Goal: Task Accomplishment & Management: Use online tool/utility

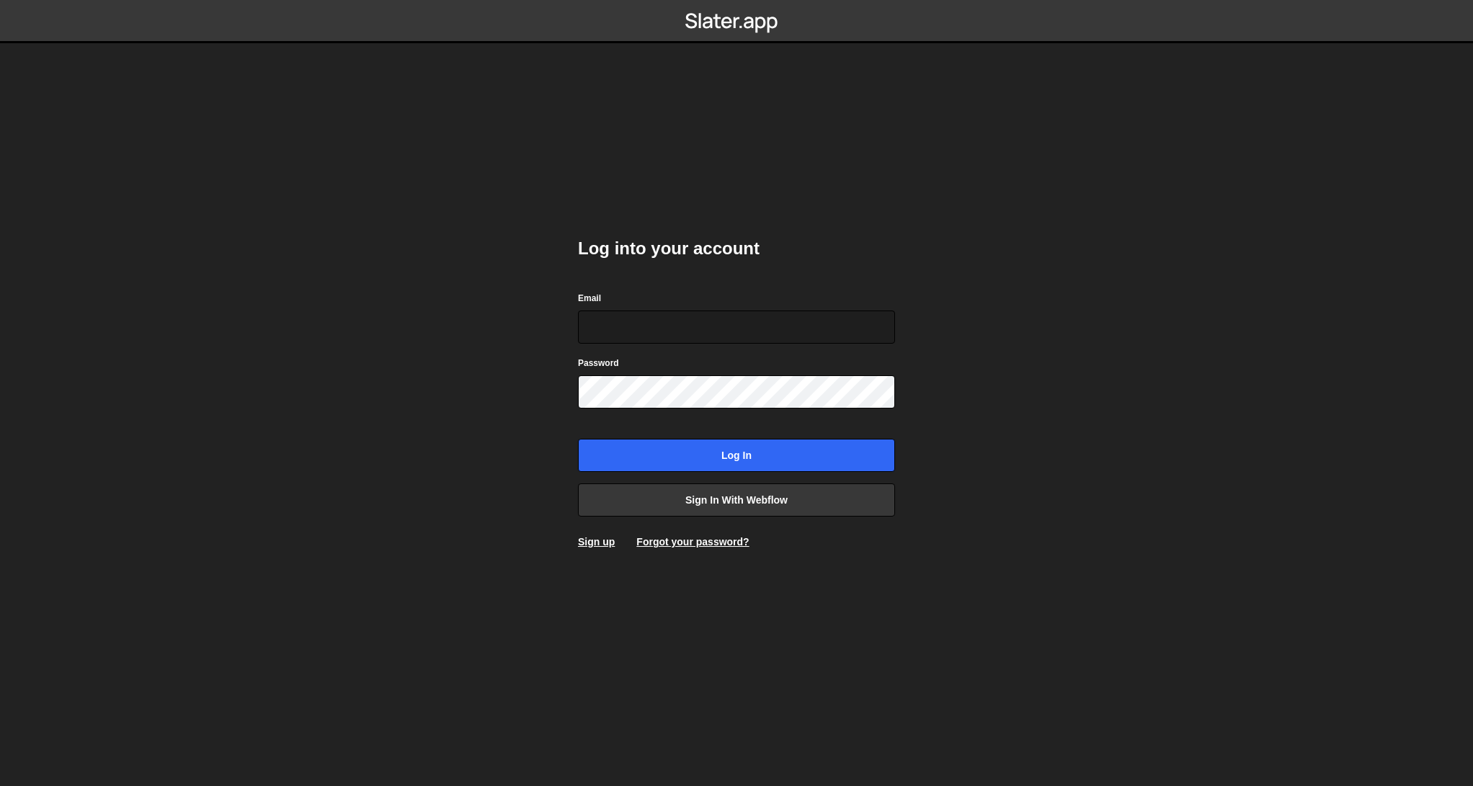
type input "[EMAIL_ADDRESS][DOMAIN_NAME]"
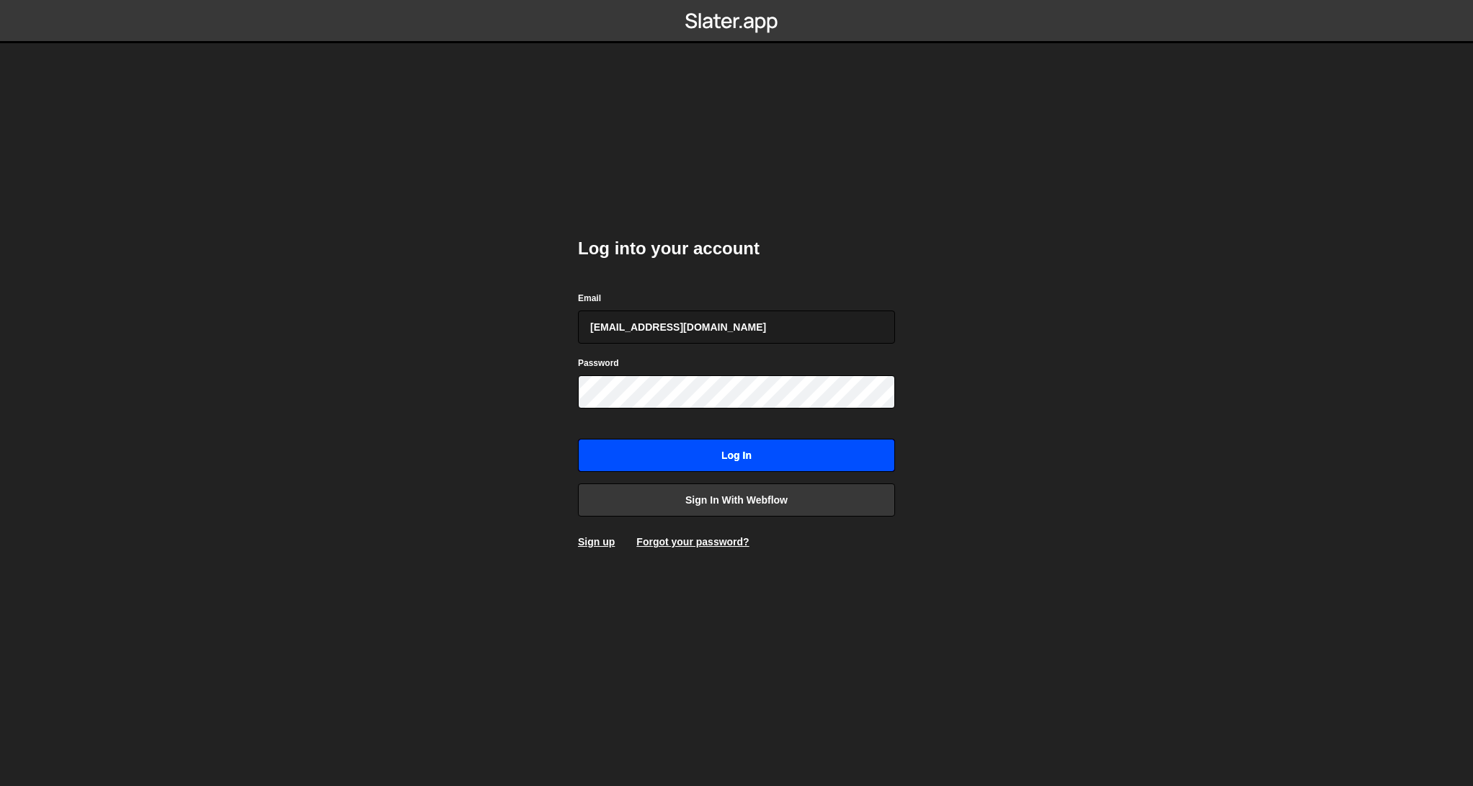
click at [696, 448] on input "Log in" at bounding box center [736, 455] width 317 height 33
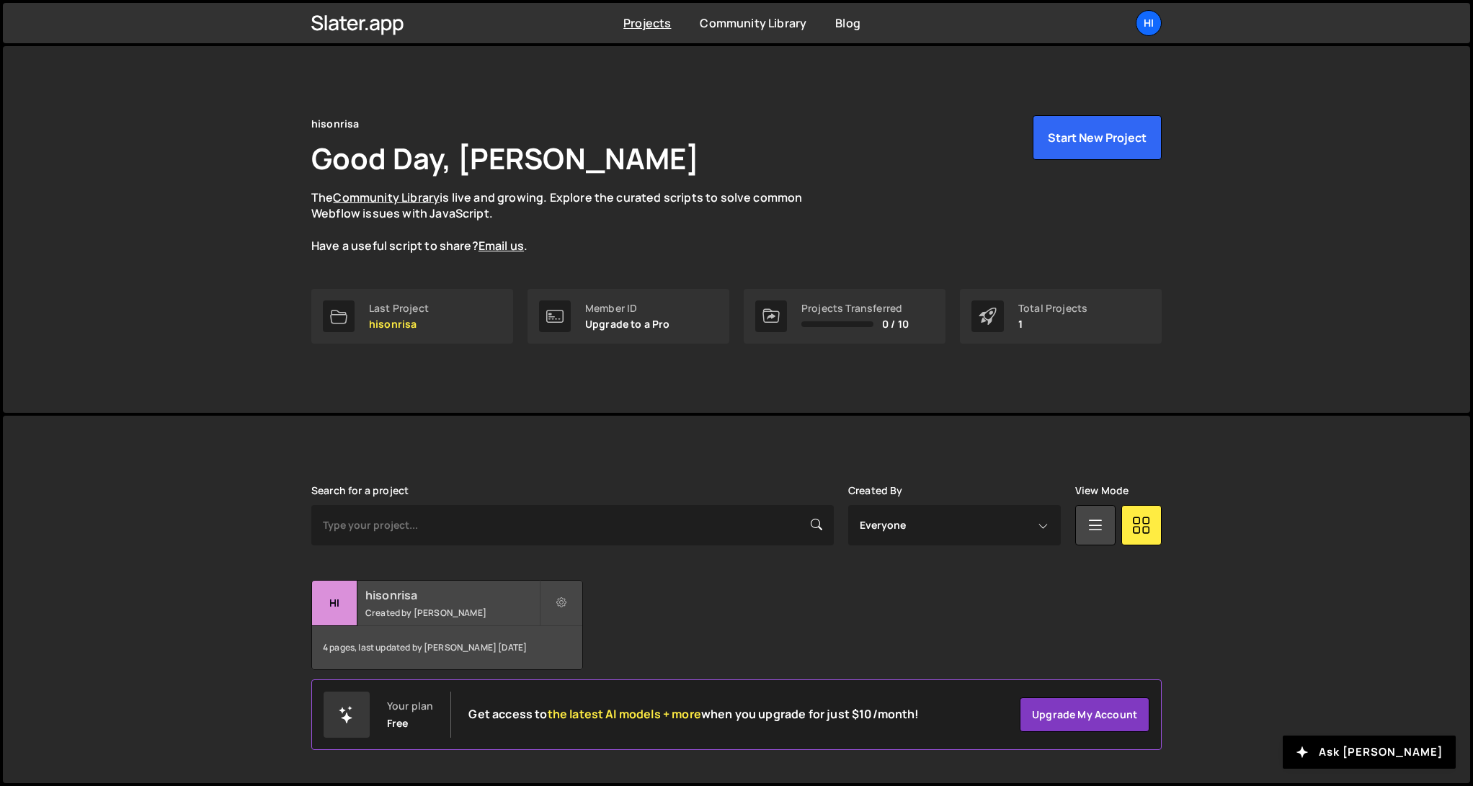
click at [439, 593] on h2 "hisonrisa" at bounding box center [452, 595] width 174 height 16
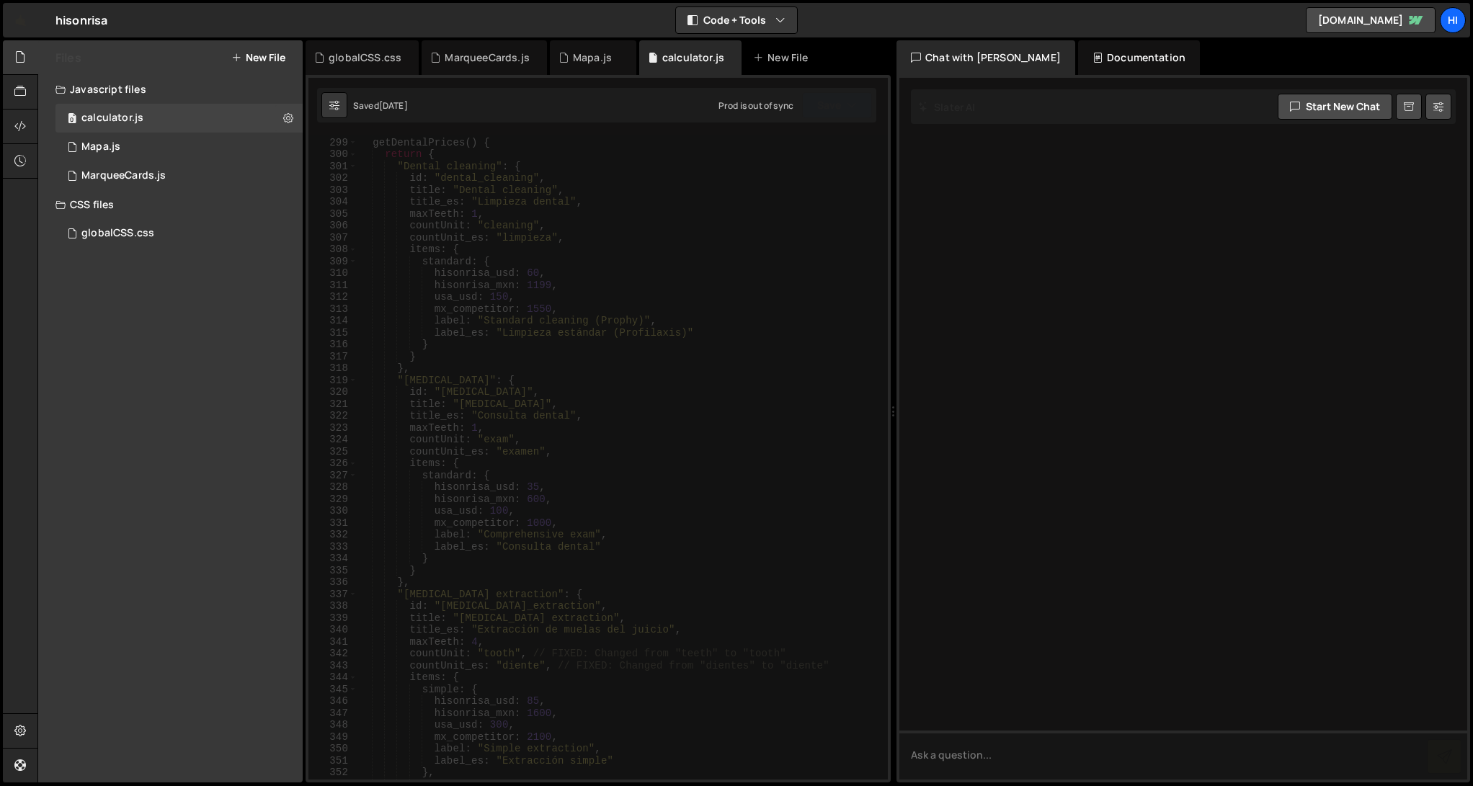
scroll to position [2441, 0]
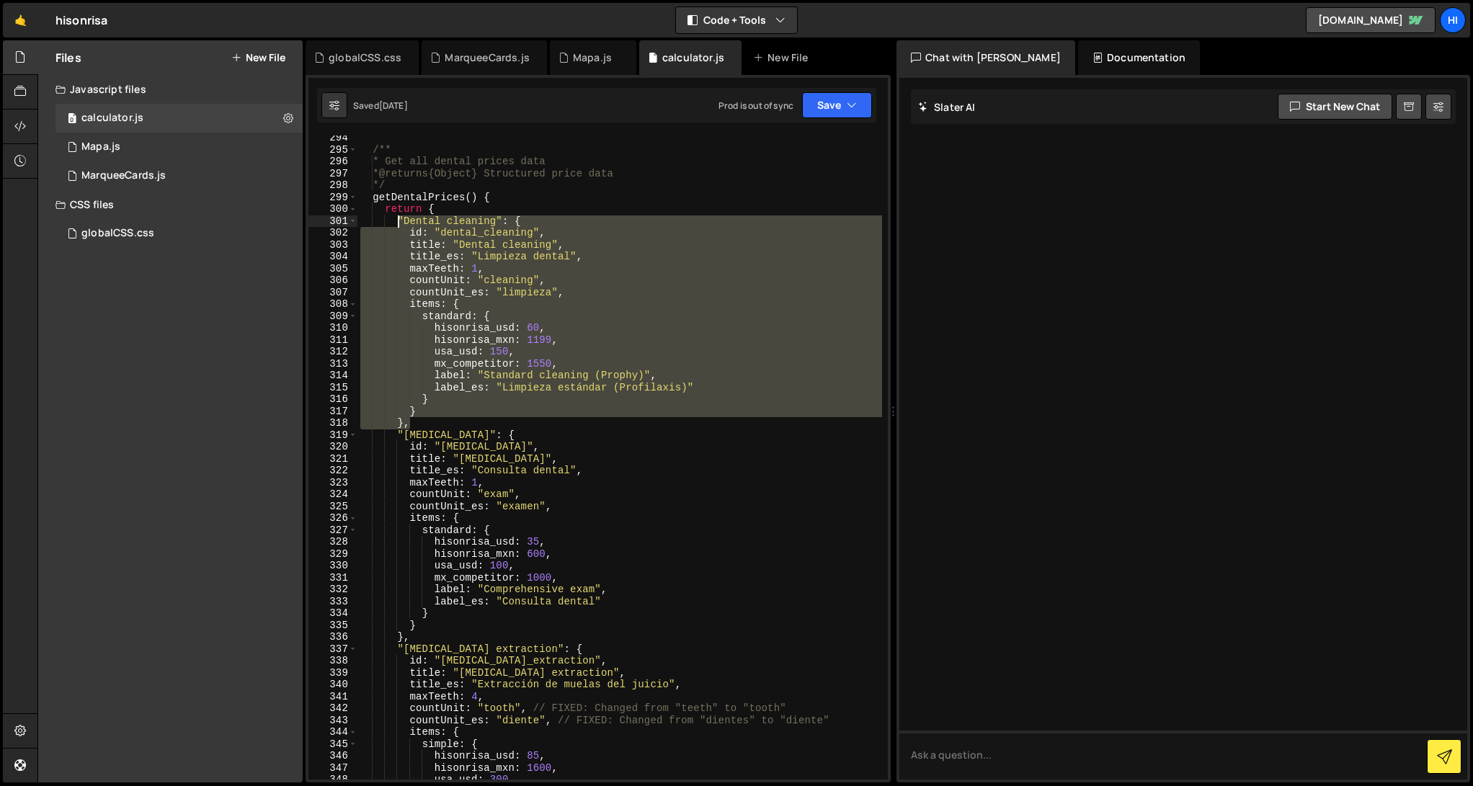
drag, startPoint x: 422, startPoint y: 422, endPoint x: 395, endPoint y: 220, distance: 203.6
click at [395, 220] on div "/** * Get all dental prices data * @returns {Object} Structured price data */ g…" at bounding box center [620, 466] width 525 height 668
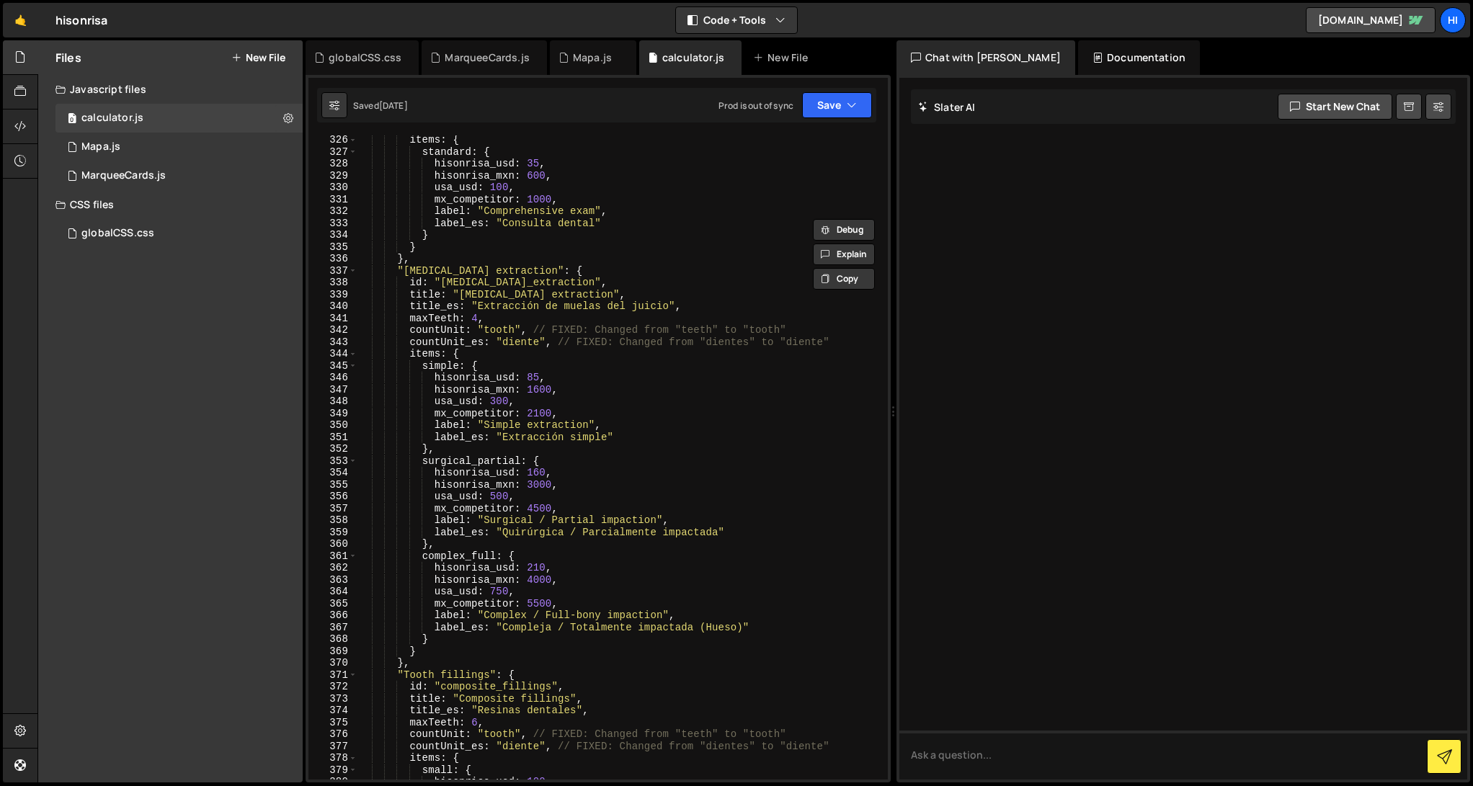
scroll to position [2708, 0]
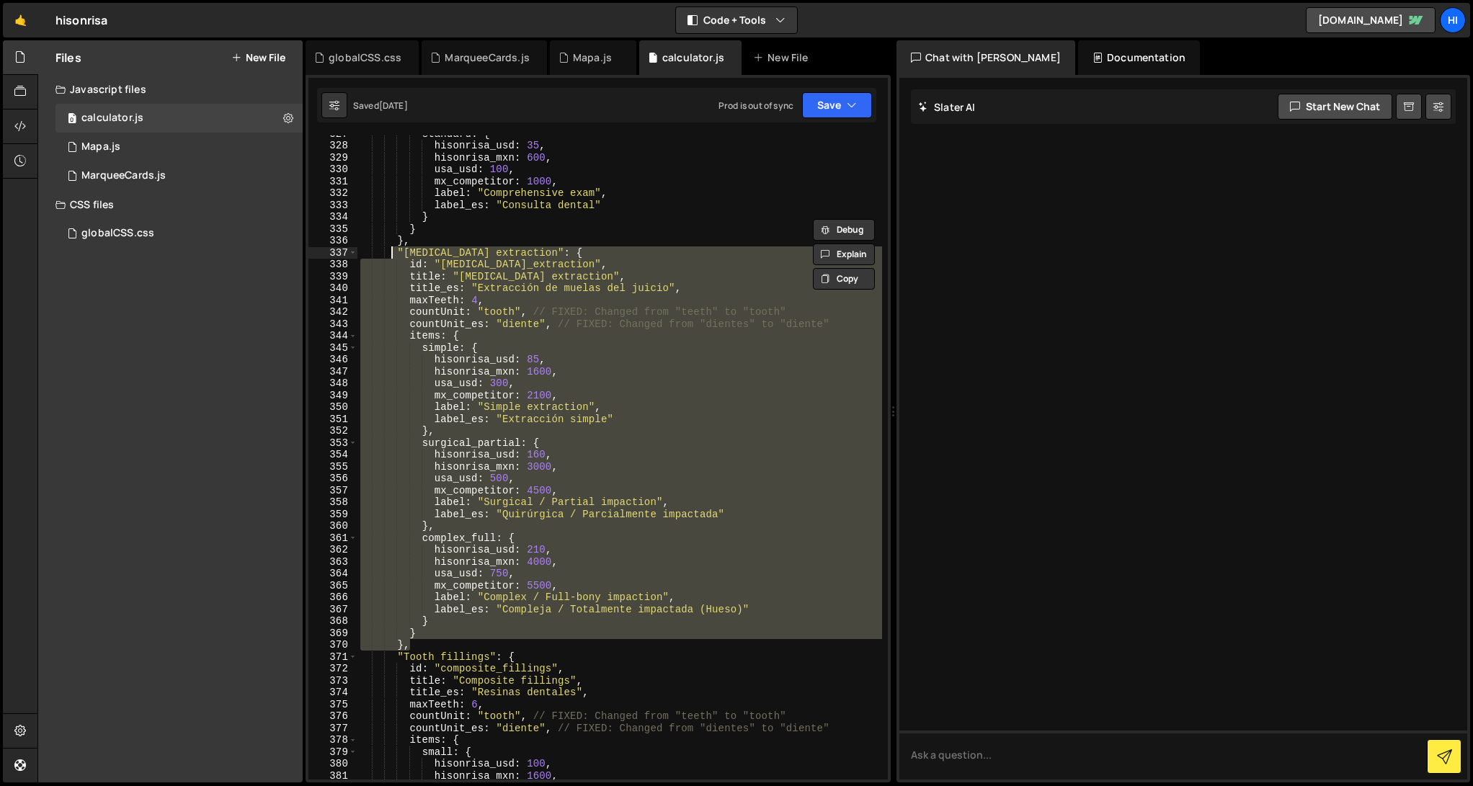
drag, startPoint x: 424, startPoint y: 642, endPoint x: 390, endPoint y: 256, distance: 387.1
click at [390, 256] on div "standard : { hisonrisa_usd : 35 , hisonrisa_mxn : 600 , usa_usd : 100 , mx_comp…" at bounding box center [620, 462] width 525 height 668
click at [525, 365] on div "standard : { hisonrisa_usd : 35 , hisonrisa_mxn : 600 , usa_usd : 100 , mx_comp…" at bounding box center [620, 458] width 525 height 644
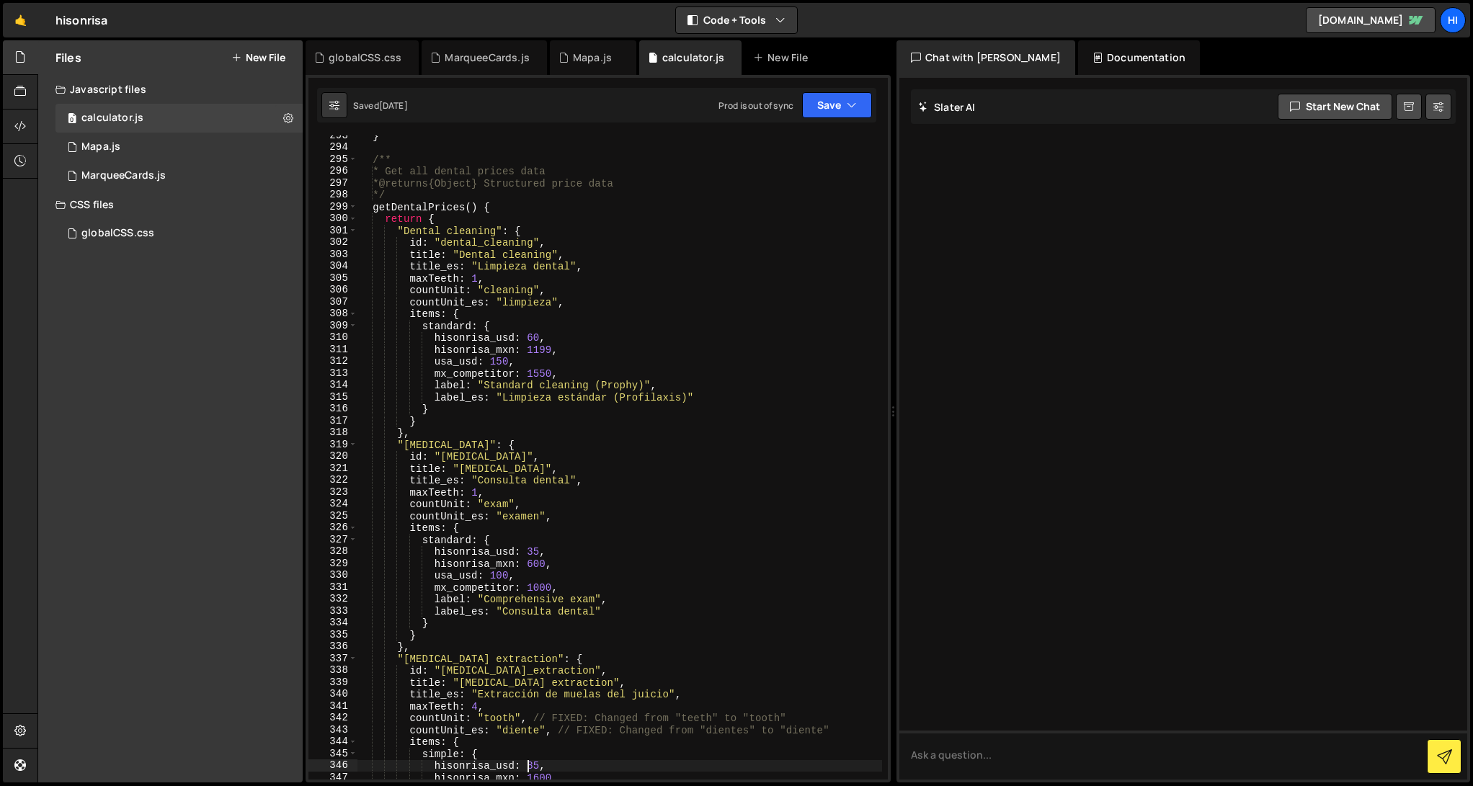
scroll to position [2434, 0]
click at [399, 229] on div "} /** * Get all dental prices data * @returns {Object} Structured price data */…" at bounding box center [620, 464] width 525 height 668
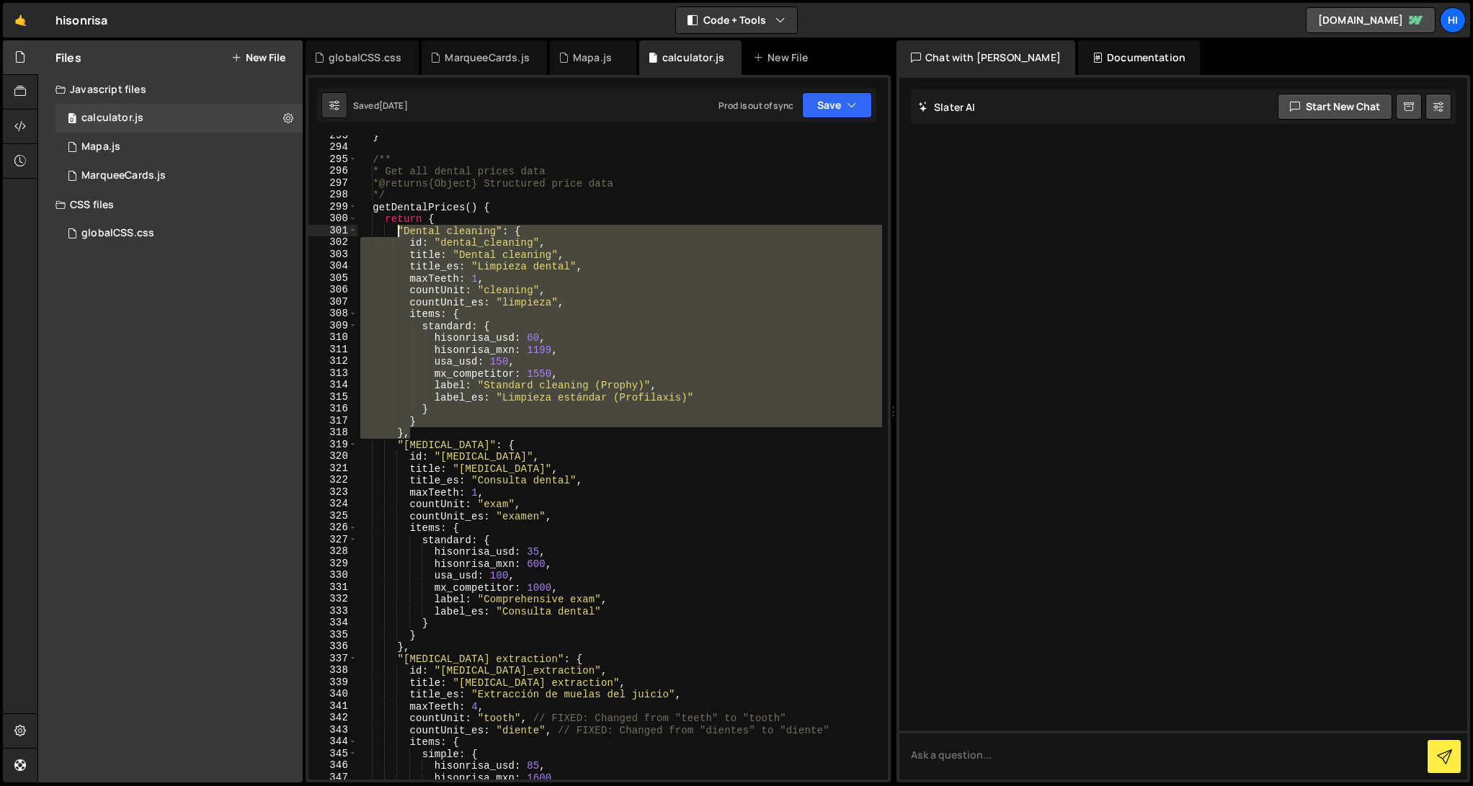
drag, startPoint x: 421, startPoint y: 438, endPoint x: 397, endPoint y: 233, distance: 206.1
click at [397, 233] on div "} /** * Get all dental prices data * @returns {Object} Structured price data */…" at bounding box center [620, 464] width 525 height 668
paste textarea "}"
click at [407, 427] on div "} /** * Get all dental prices data * @returns {Object} Structured price data */…" at bounding box center [620, 458] width 525 height 644
drag, startPoint x: 402, startPoint y: 433, endPoint x: 396, endPoint y: 236, distance: 197.6
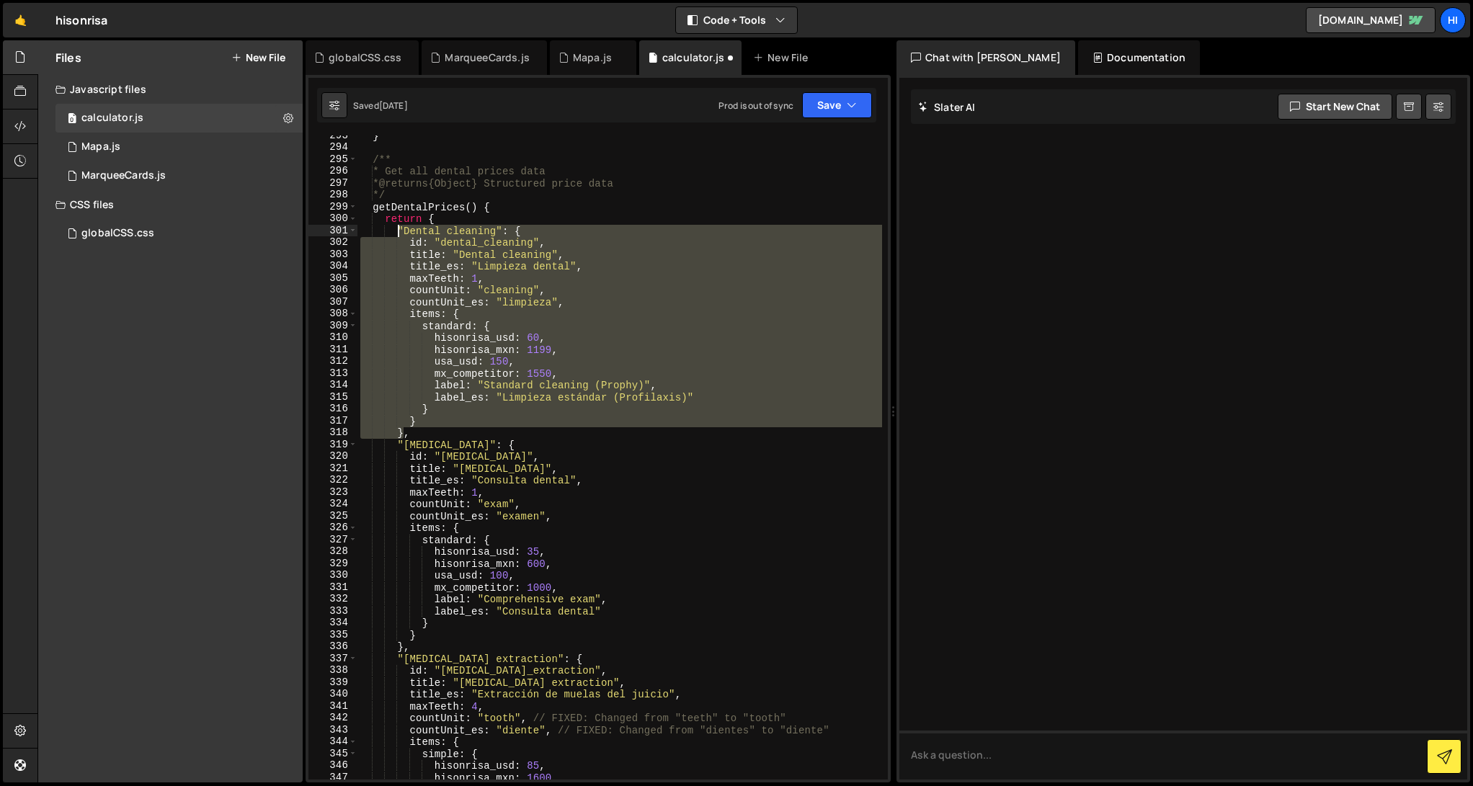
click at [396, 236] on div "} /** * Get all dental prices data * @returns {Object} Structured price data */…" at bounding box center [620, 464] width 525 height 668
paste textarea "}"
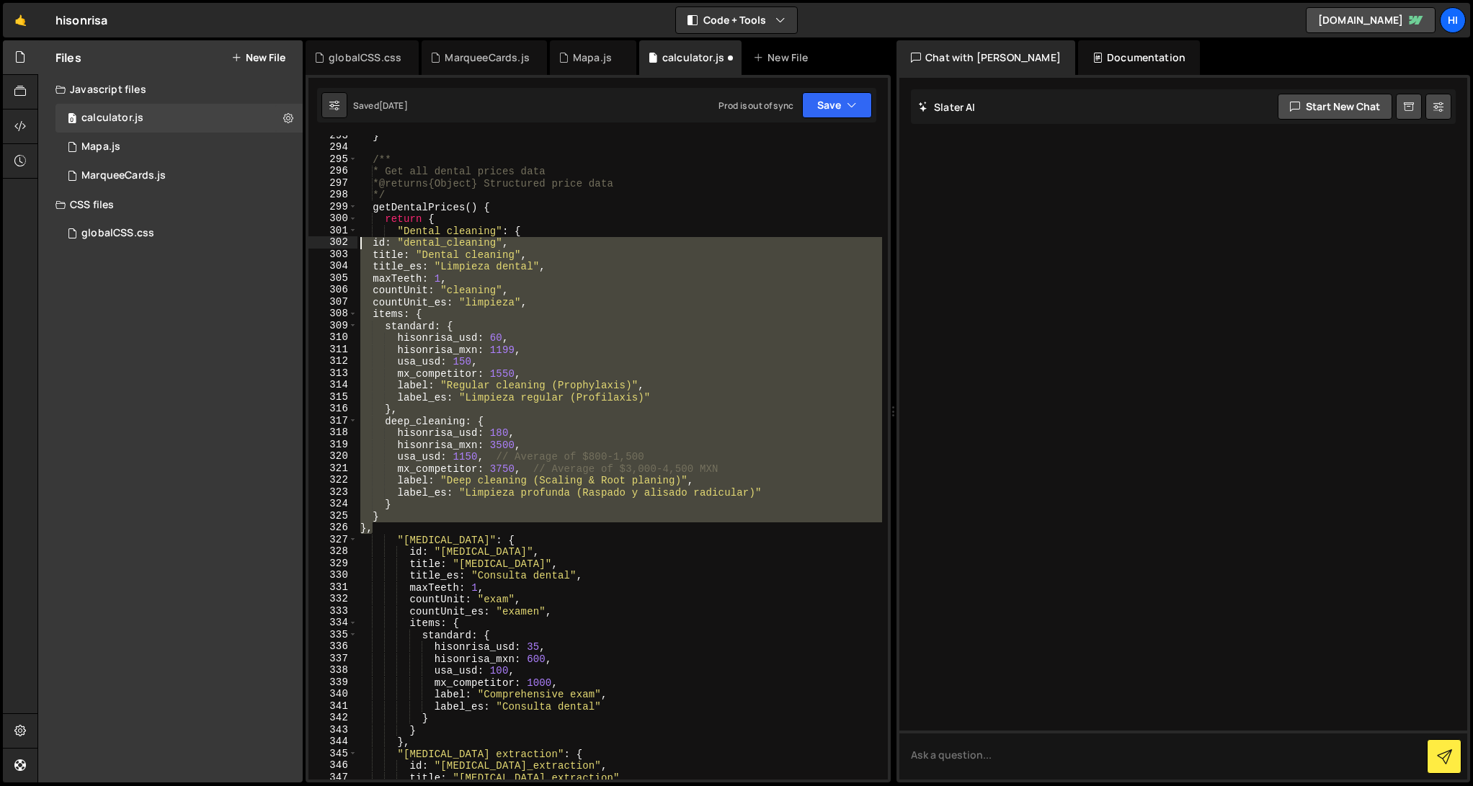
drag, startPoint x: 404, startPoint y: 525, endPoint x: 356, endPoint y: 242, distance: 286.7
click at [356, 242] on div "}, 293 294 295 296 297 298 299 300 301 302 303 304 305 306 307 308 309 310 311 …" at bounding box center [599, 458] width 580 height 644
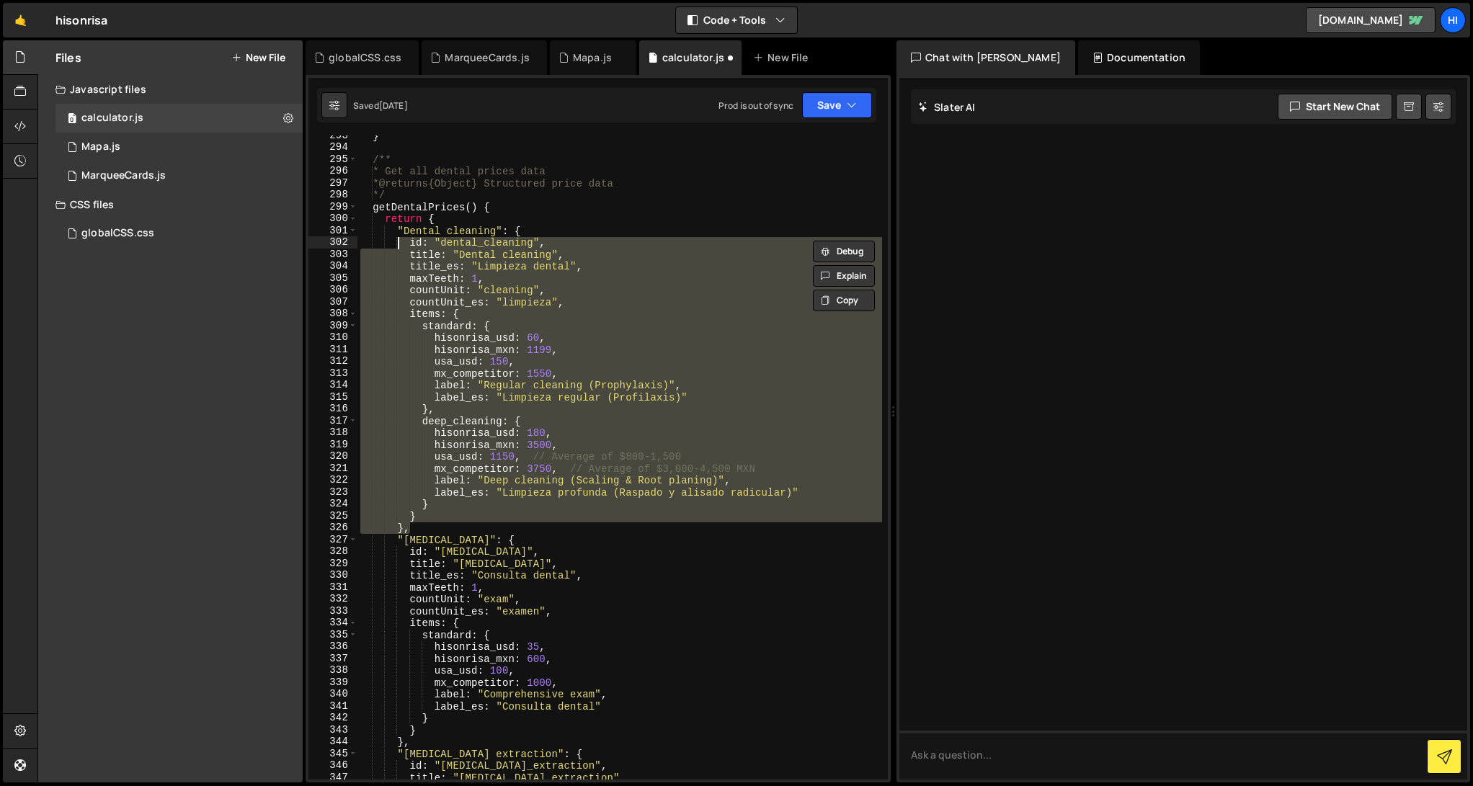
click at [461, 522] on div "} /** * Get all dental prices data * @returns {Object} Structured price data */…" at bounding box center [620, 458] width 525 height 644
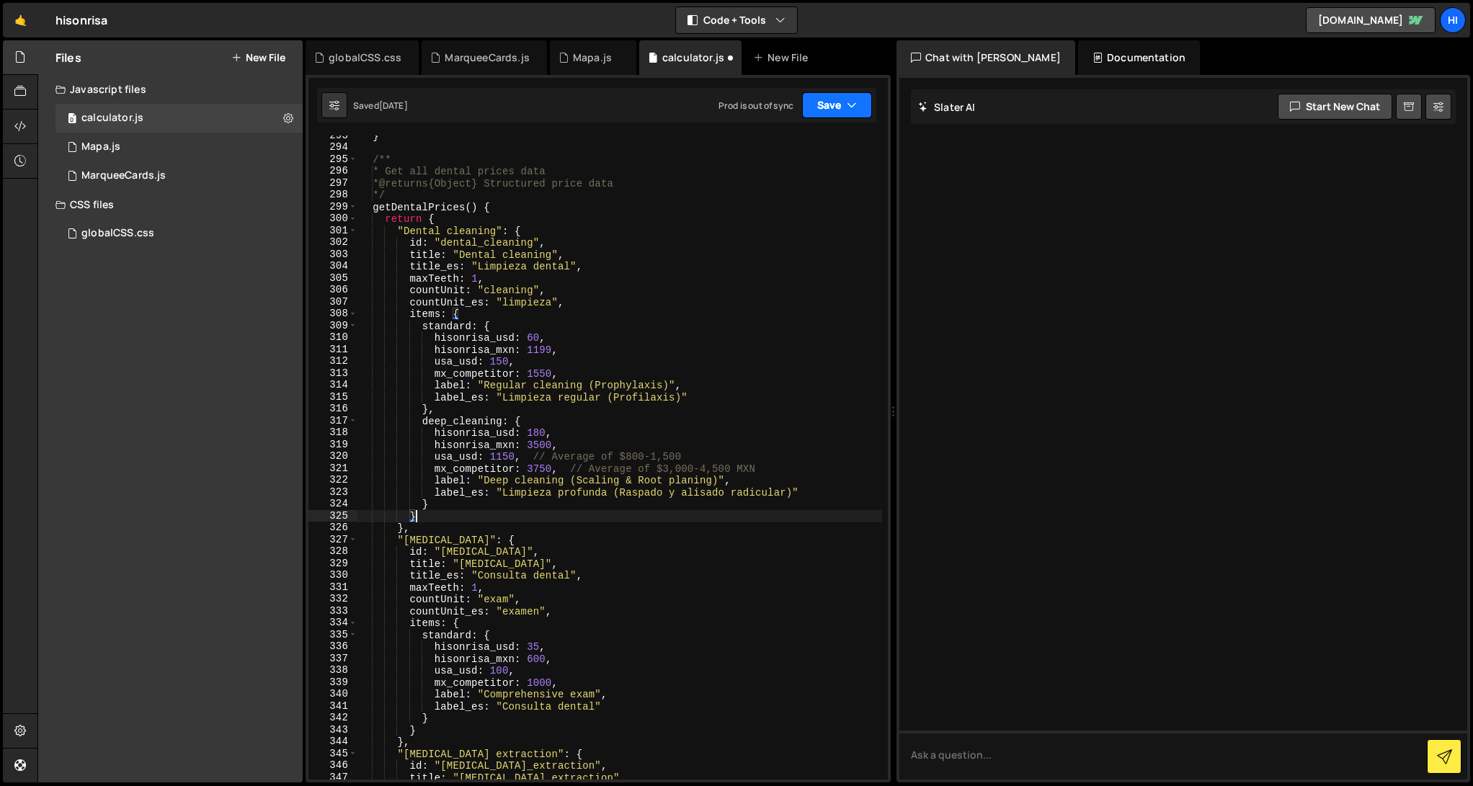
click at [861, 109] on button "Save" at bounding box center [837, 105] width 70 height 26
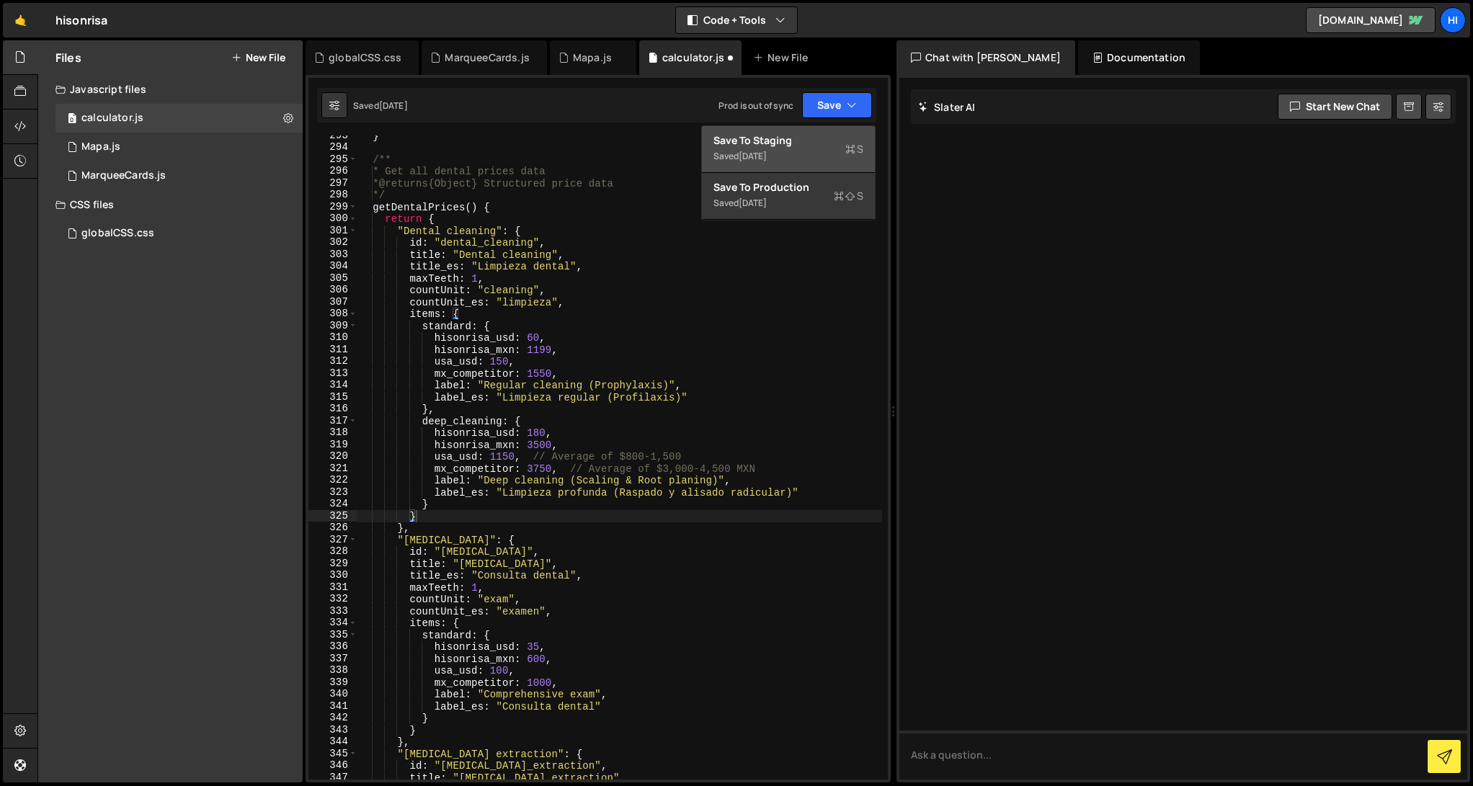
click at [815, 148] on div "Saved 4 weeks ago" at bounding box center [789, 156] width 150 height 17
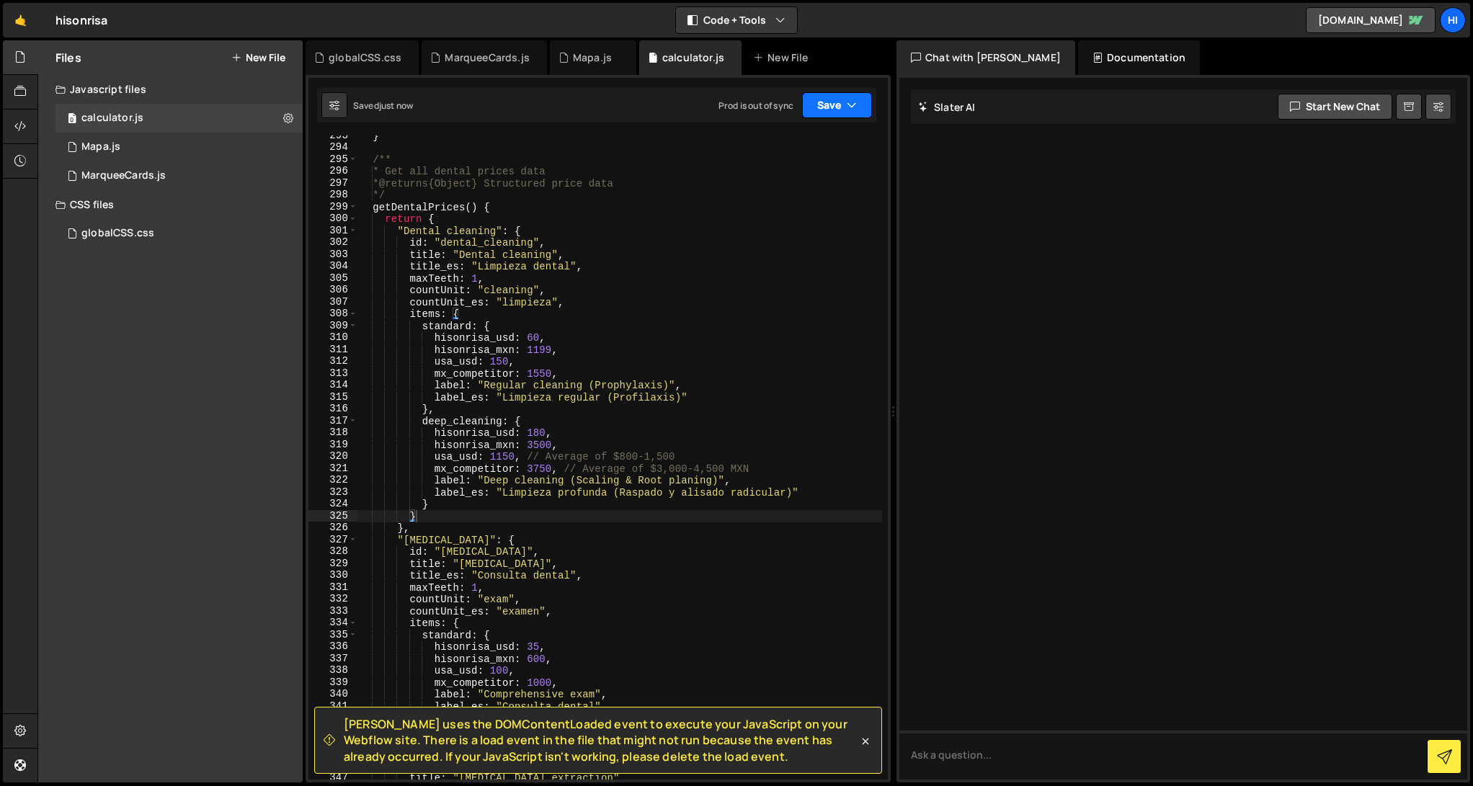
click at [840, 103] on button "Save" at bounding box center [837, 105] width 70 height 26
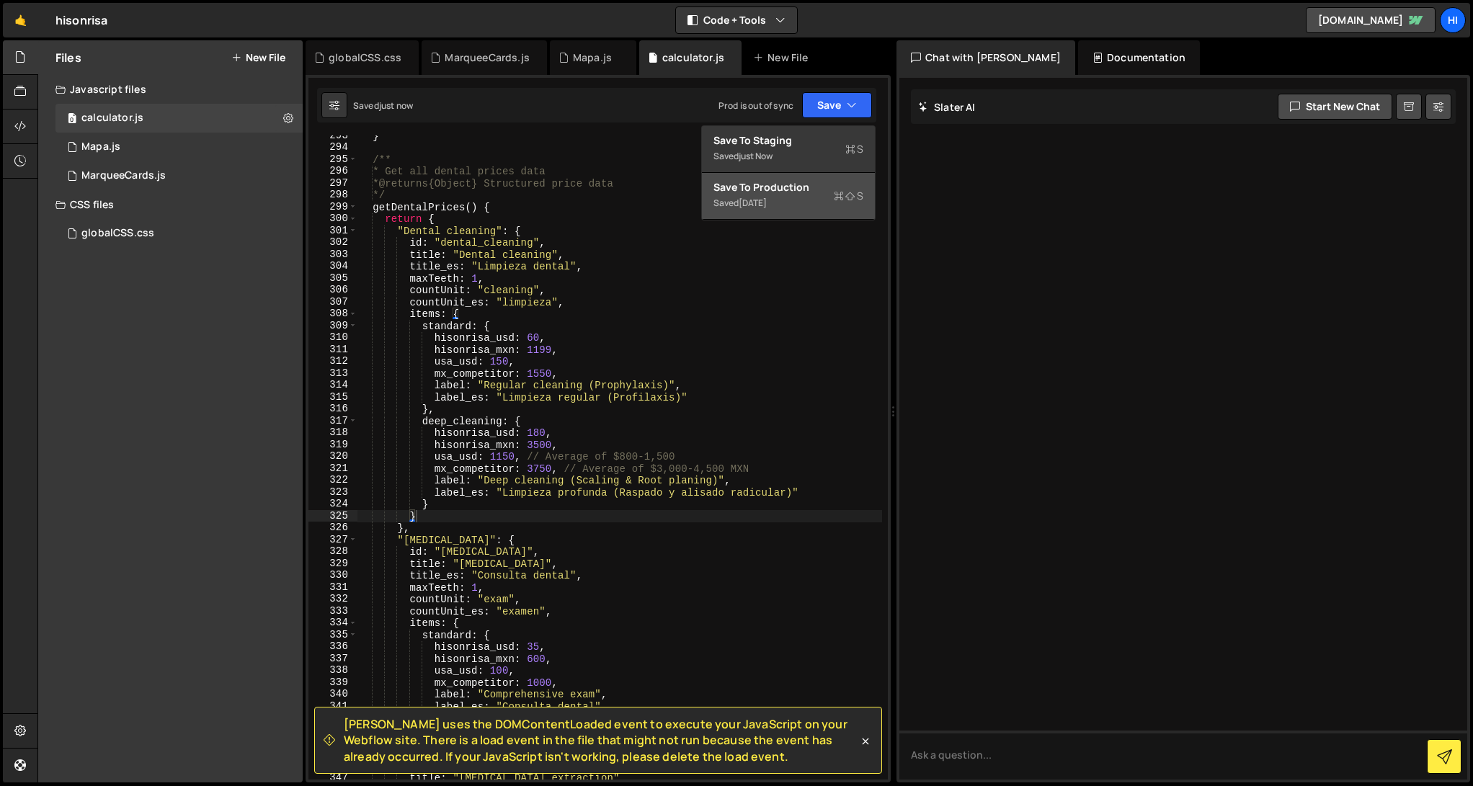
click at [794, 193] on div "Save to Production S" at bounding box center [789, 187] width 150 height 14
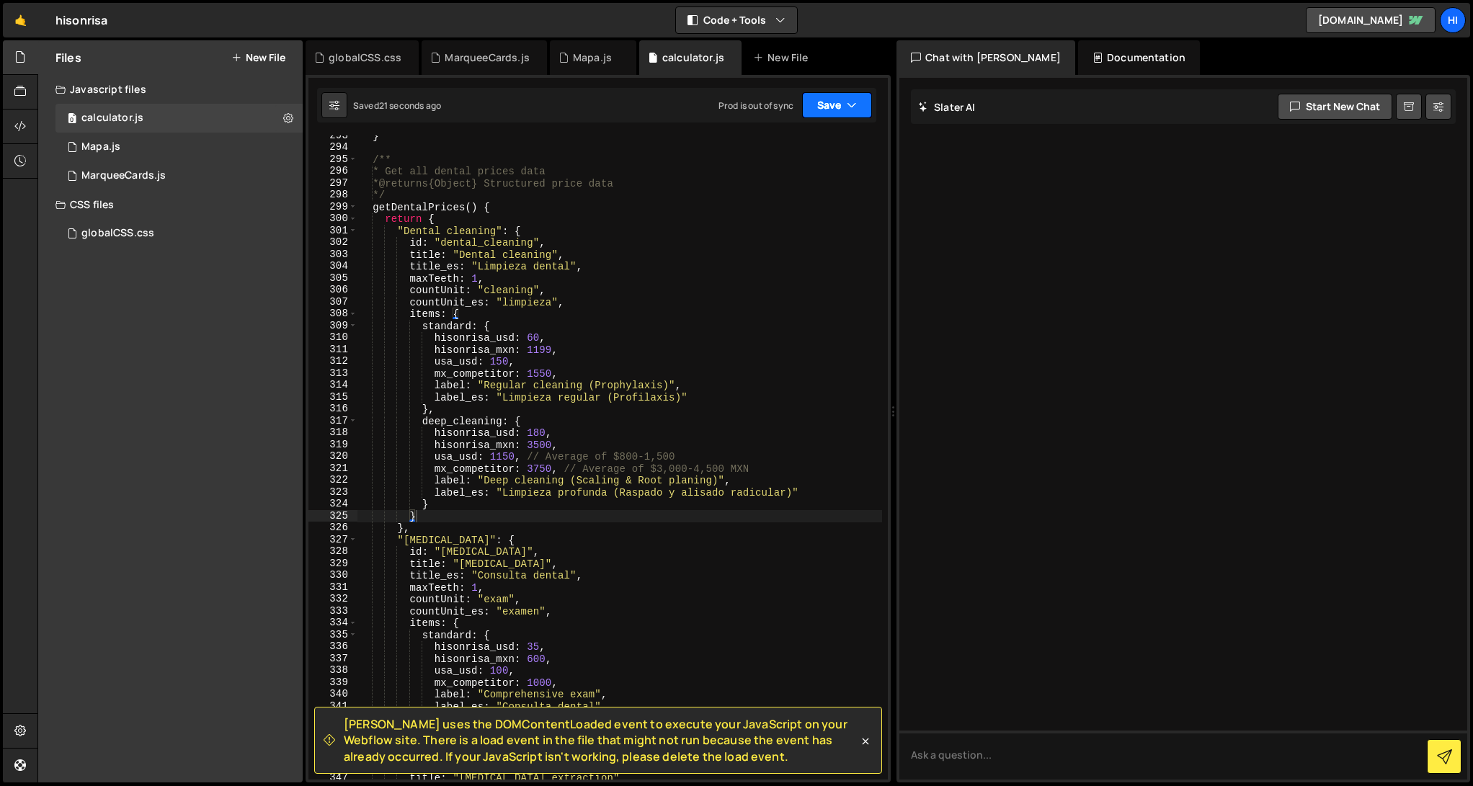
click at [853, 99] on icon "button" at bounding box center [852, 105] width 10 height 14
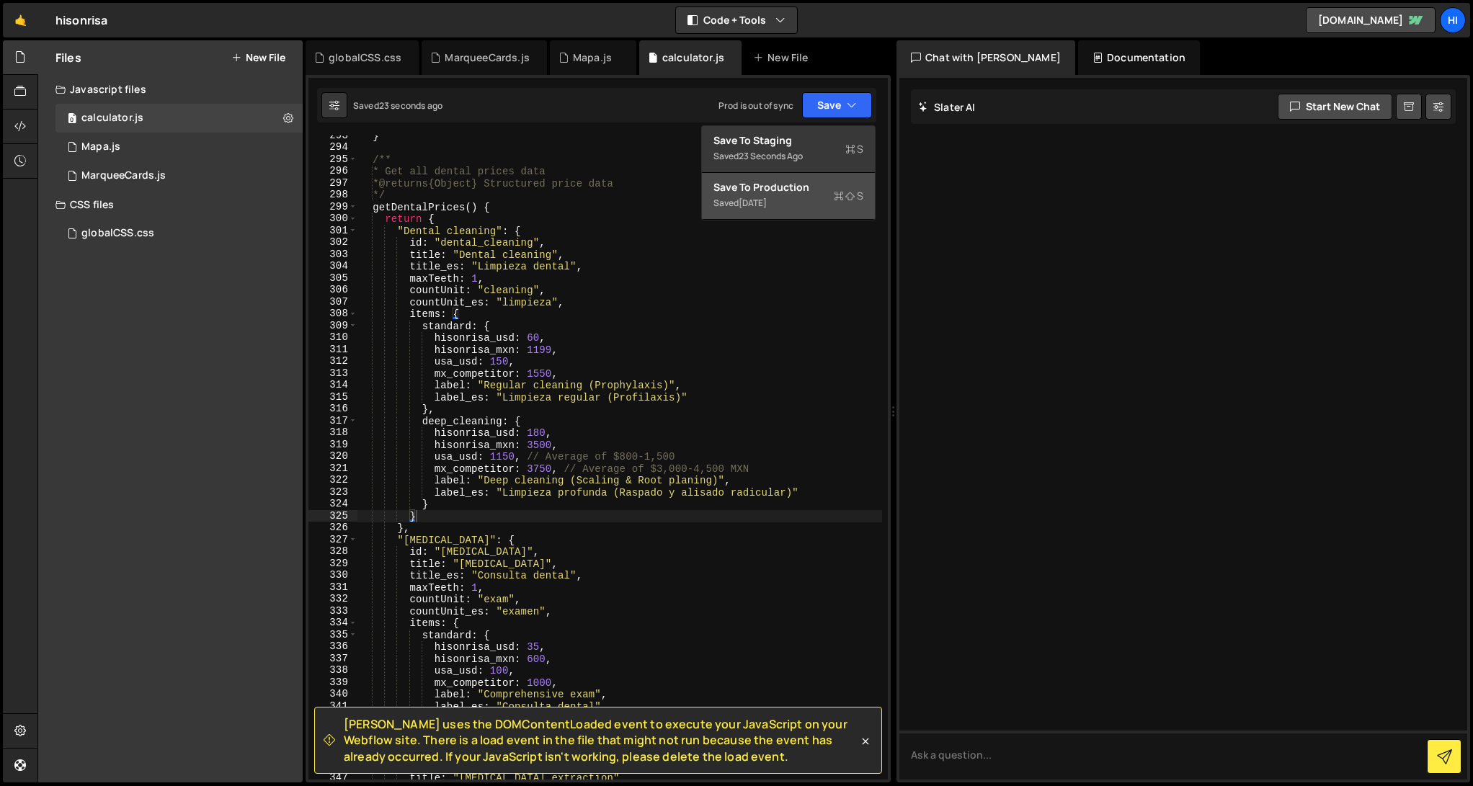
click at [824, 192] on div "Save to Production S" at bounding box center [789, 187] width 150 height 14
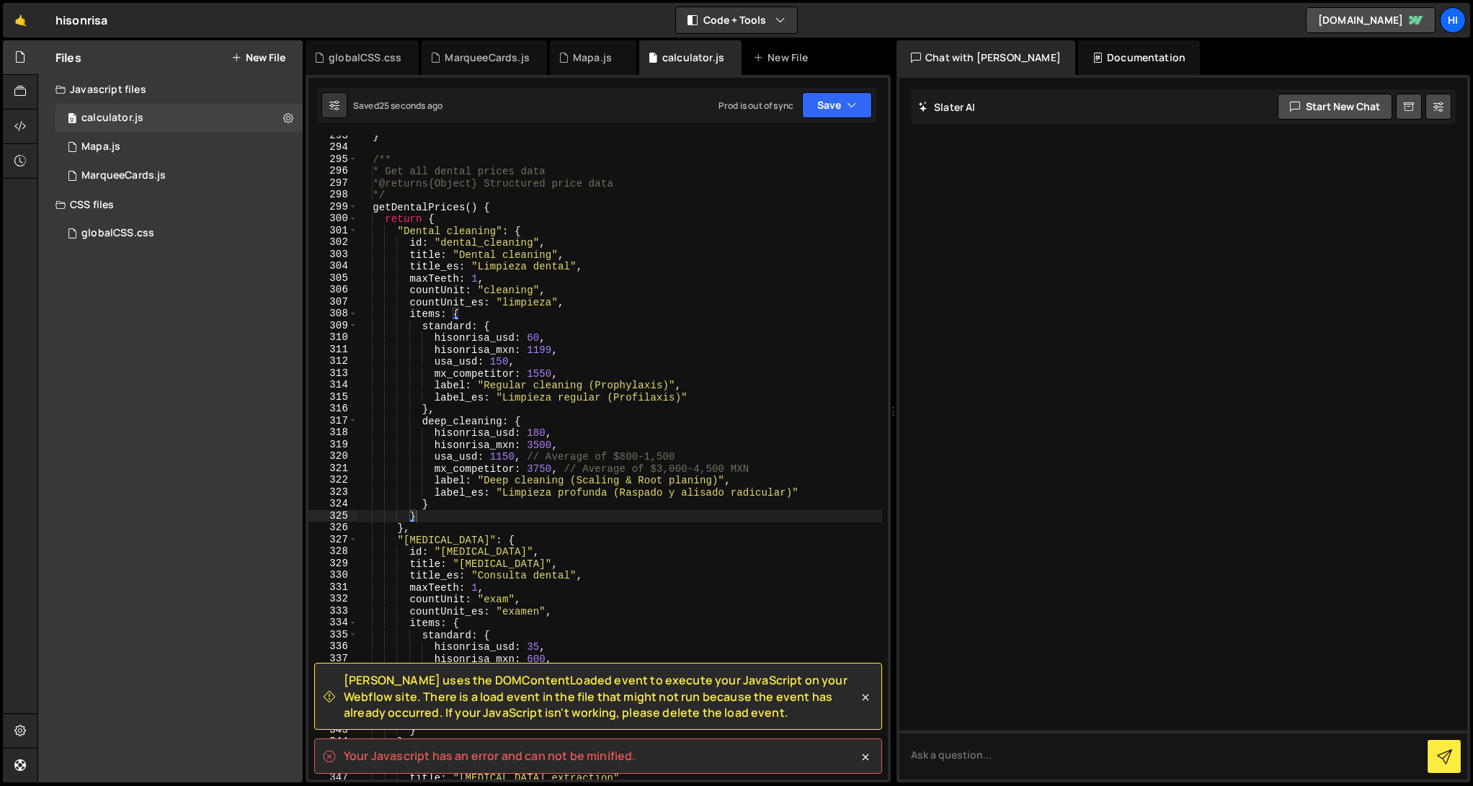
click at [990, 448] on div at bounding box center [1184, 429] width 568 height 702
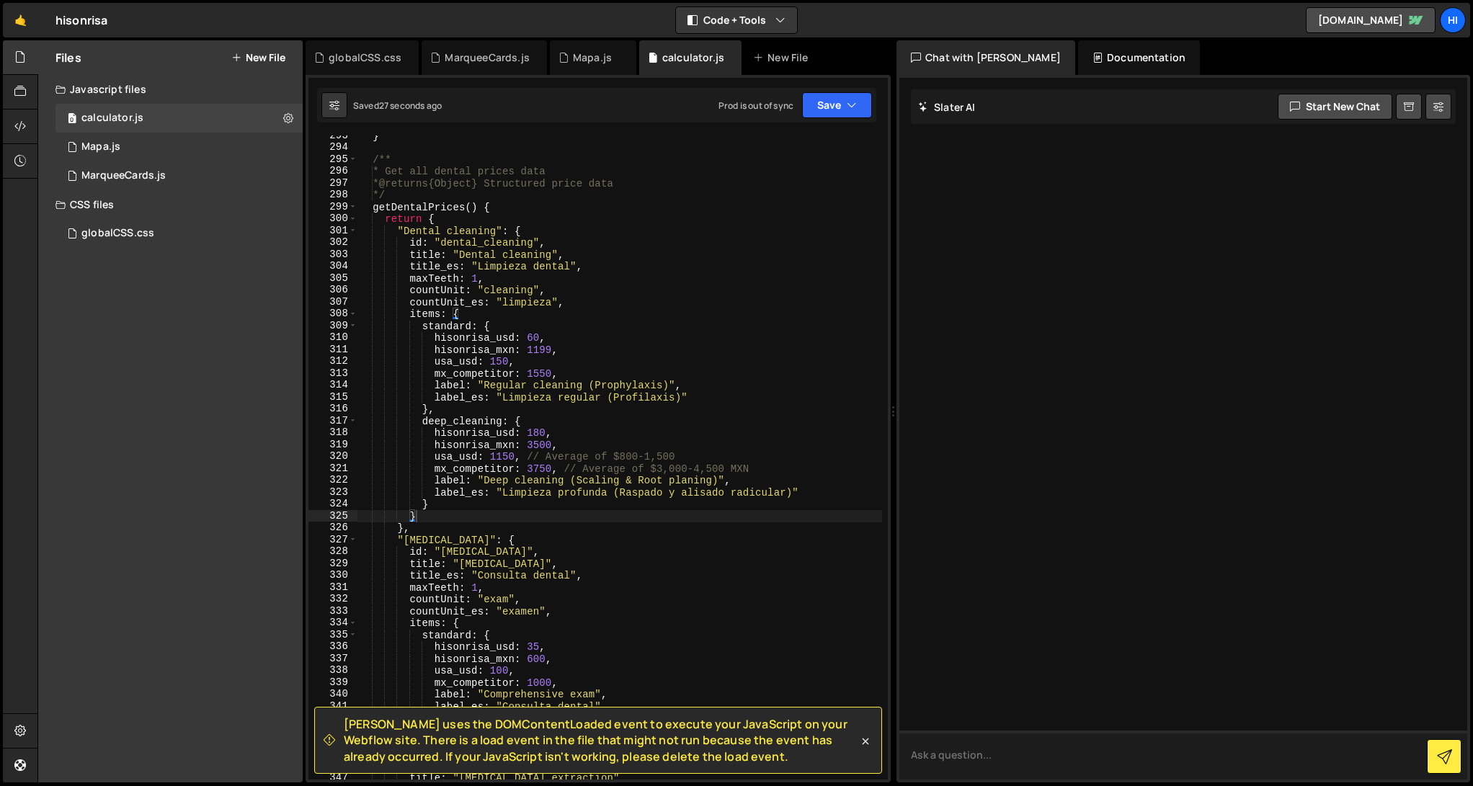
click at [1006, 750] on textarea at bounding box center [1184, 755] width 568 height 49
click at [869, 735] on icon at bounding box center [866, 742] width 14 height 14
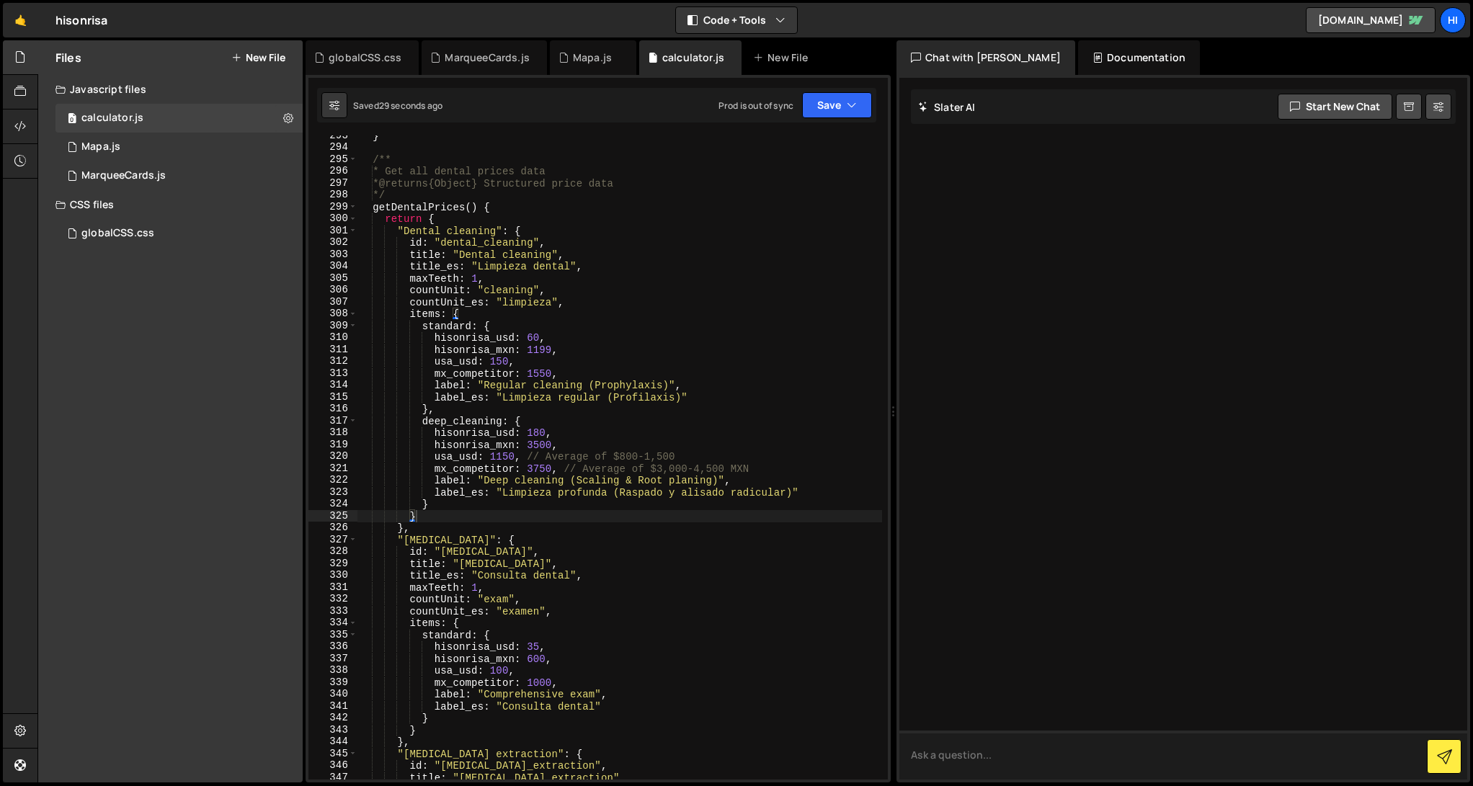
click at [1023, 759] on textarea at bounding box center [1184, 755] width 568 height 49
click at [680, 510] on div "} /** * Get all dental prices data * @returns {Object} Structured price data */…" at bounding box center [620, 464] width 525 height 668
click at [541, 516] on div "} /** * Get all dental prices data * @returns {Object} Structured price data */…" at bounding box center [620, 464] width 525 height 668
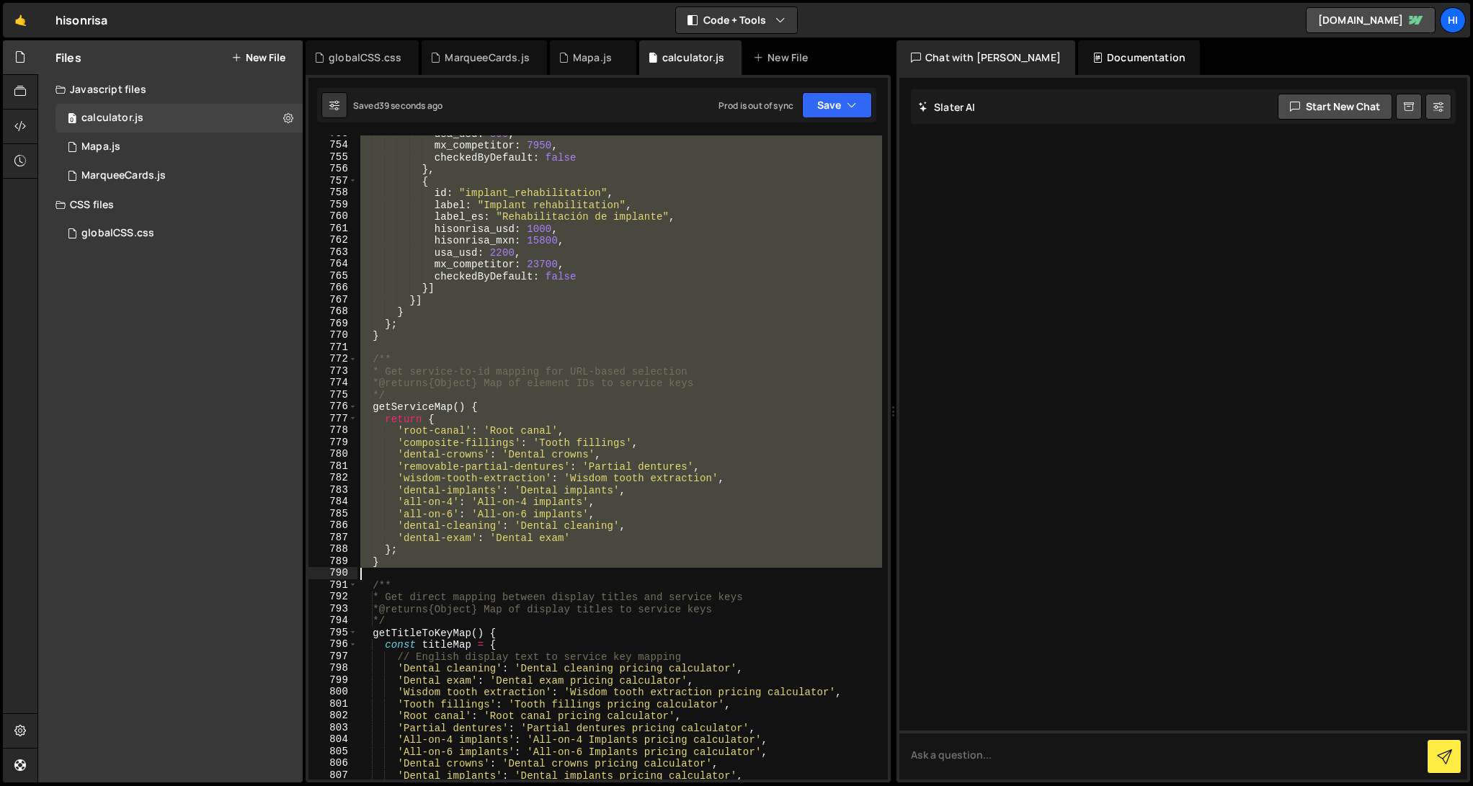
scroll to position [6086, 0]
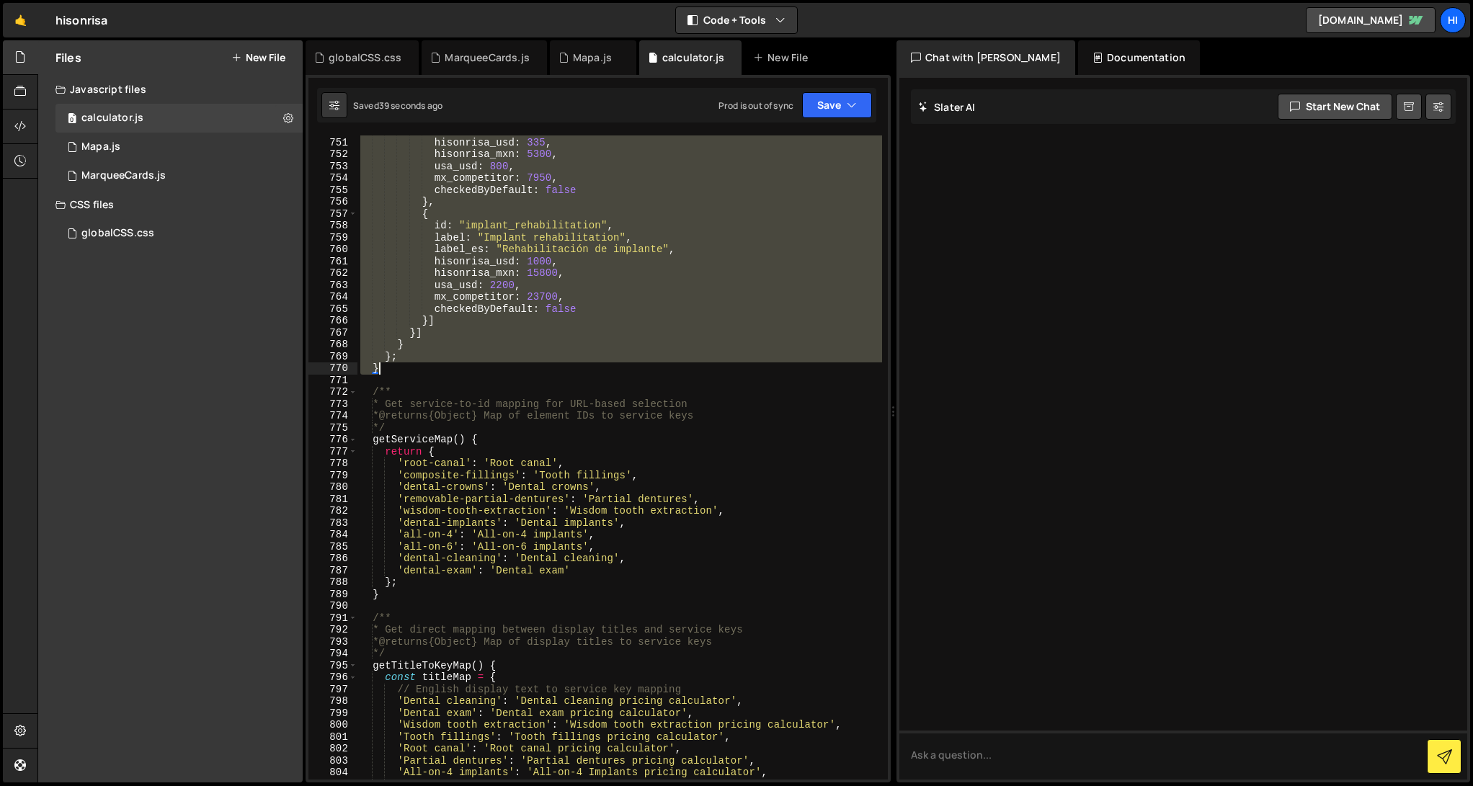
drag, startPoint x: 369, startPoint y: 212, endPoint x: 445, endPoint y: 370, distance: 175.1
click at [445, 370] on div "label_es : "Descubrimiento de implante" , hisonrisa_usd : 335 , hisonrisa_mxn :…" at bounding box center [620, 459] width 525 height 668
click at [594, 371] on div "label_es : "Descubrimiento de implante" , hisonrisa_usd : 335 , hisonrisa_mxn :…" at bounding box center [620, 458] width 525 height 644
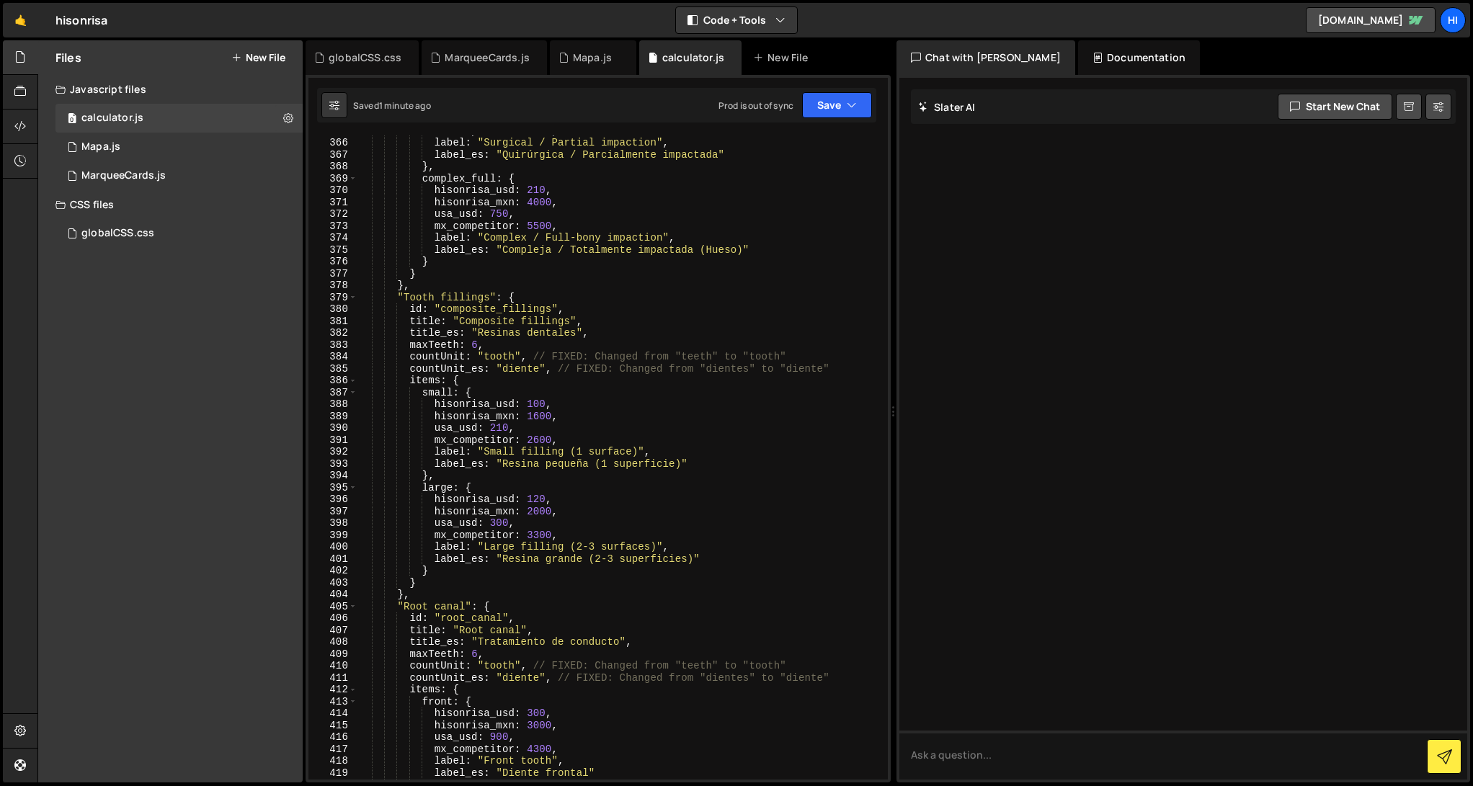
scroll to position [3007, 0]
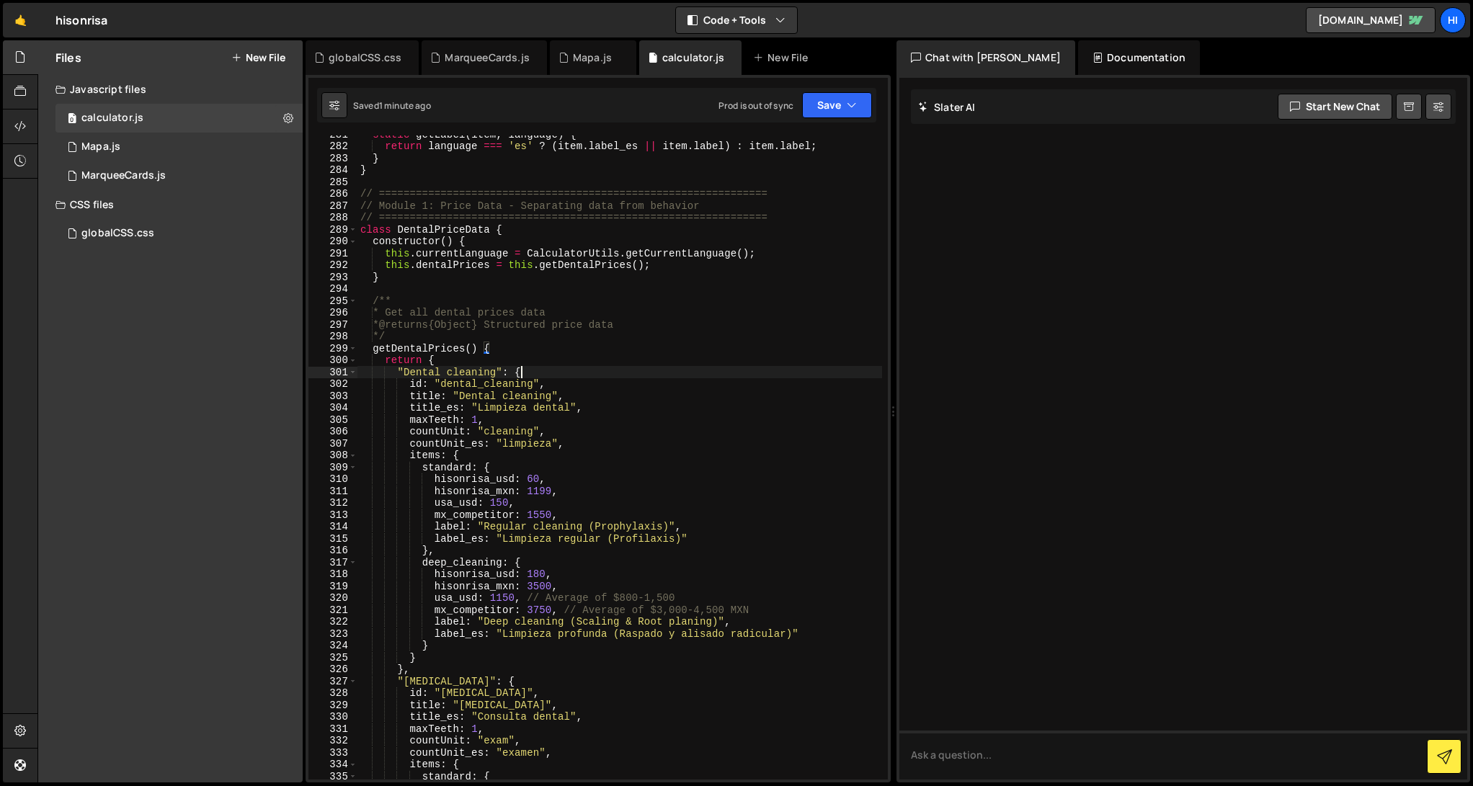
click at [594, 371] on div "static getLabel ( item , language ) { return language === 'es' ? ( item . label…" at bounding box center [620, 462] width 525 height 668
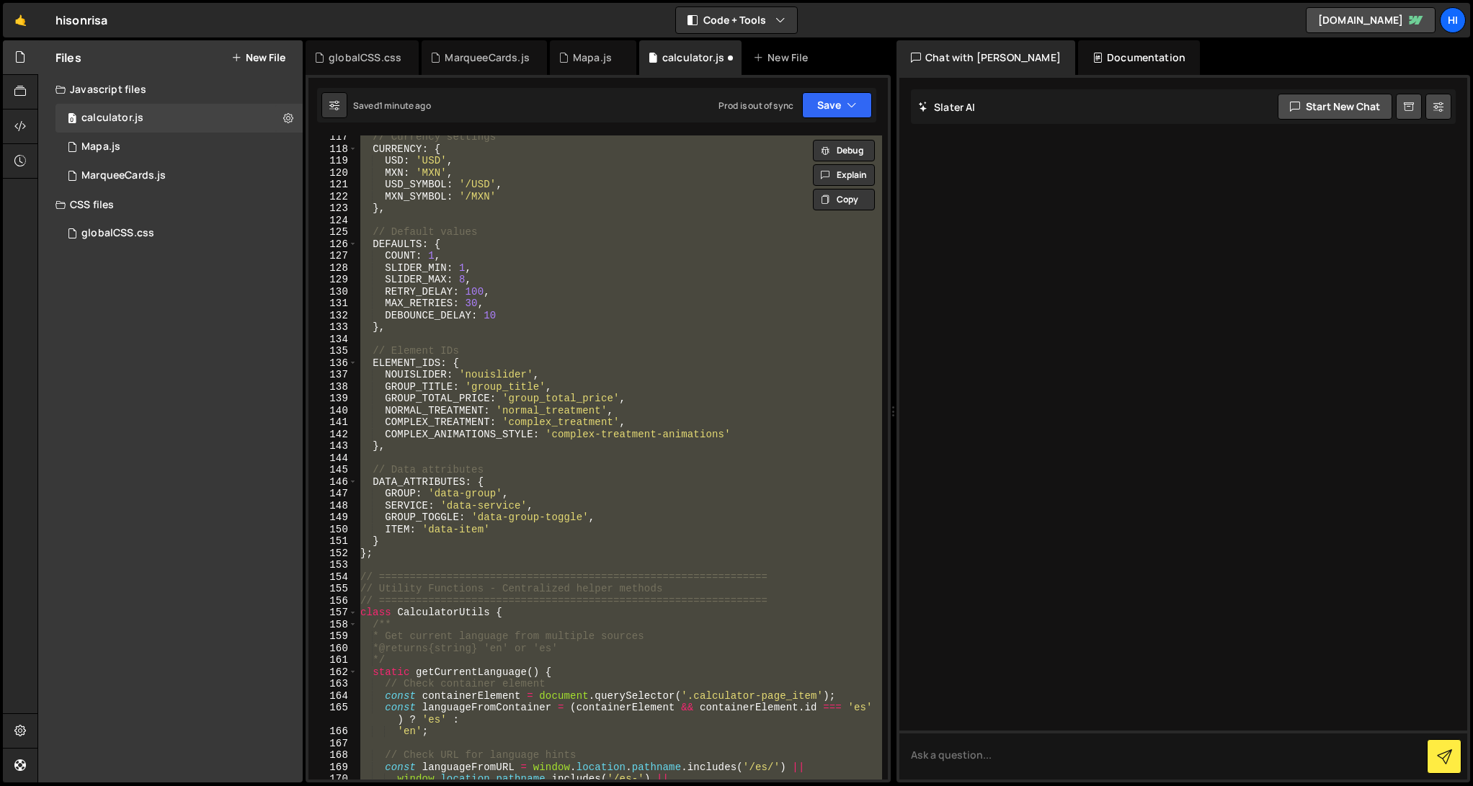
scroll to position [0, 0]
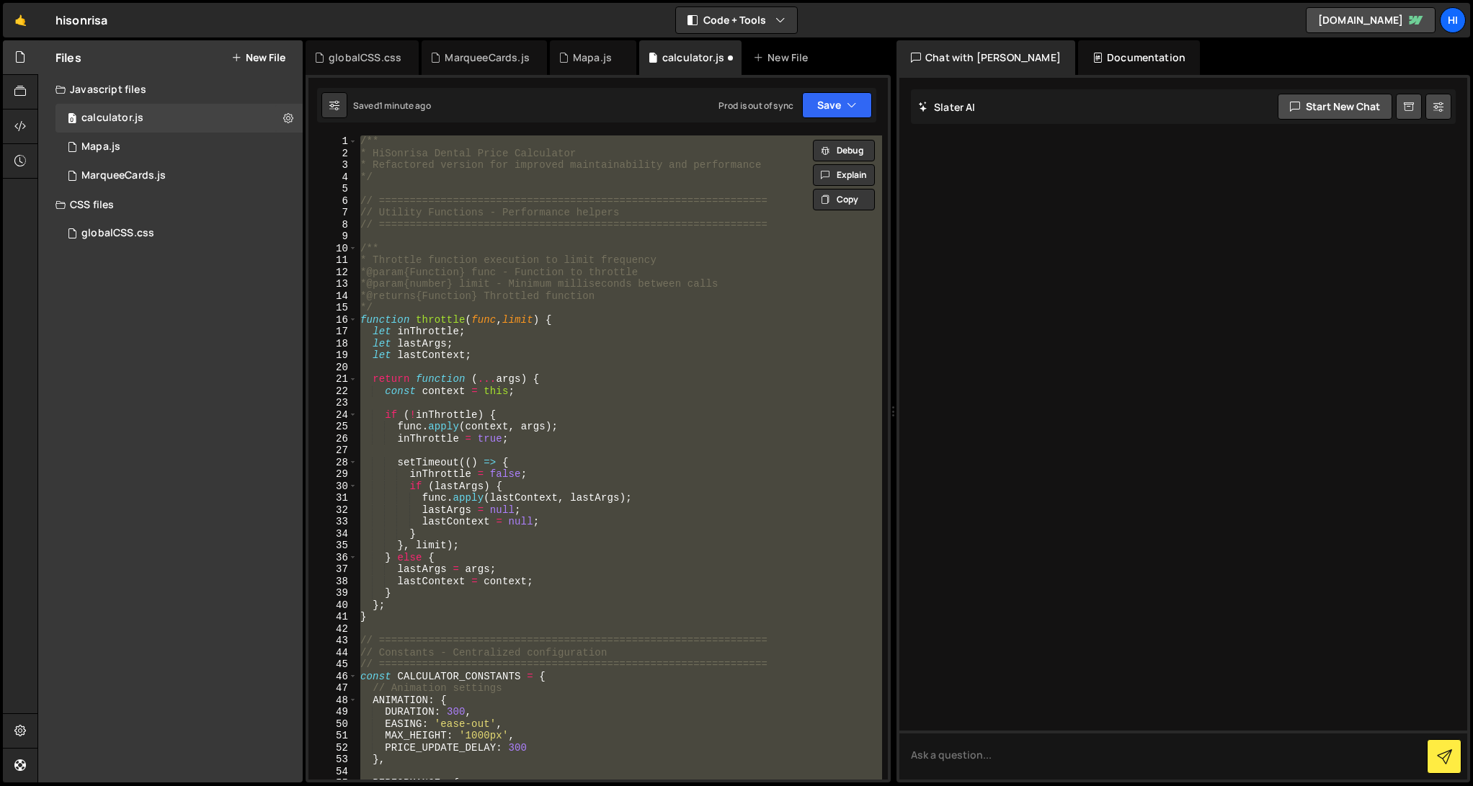
click at [675, 345] on div "/** * HiSonrisa Dental Price Calculator * Refactored version for improved maint…" at bounding box center [620, 458] width 525 height 644
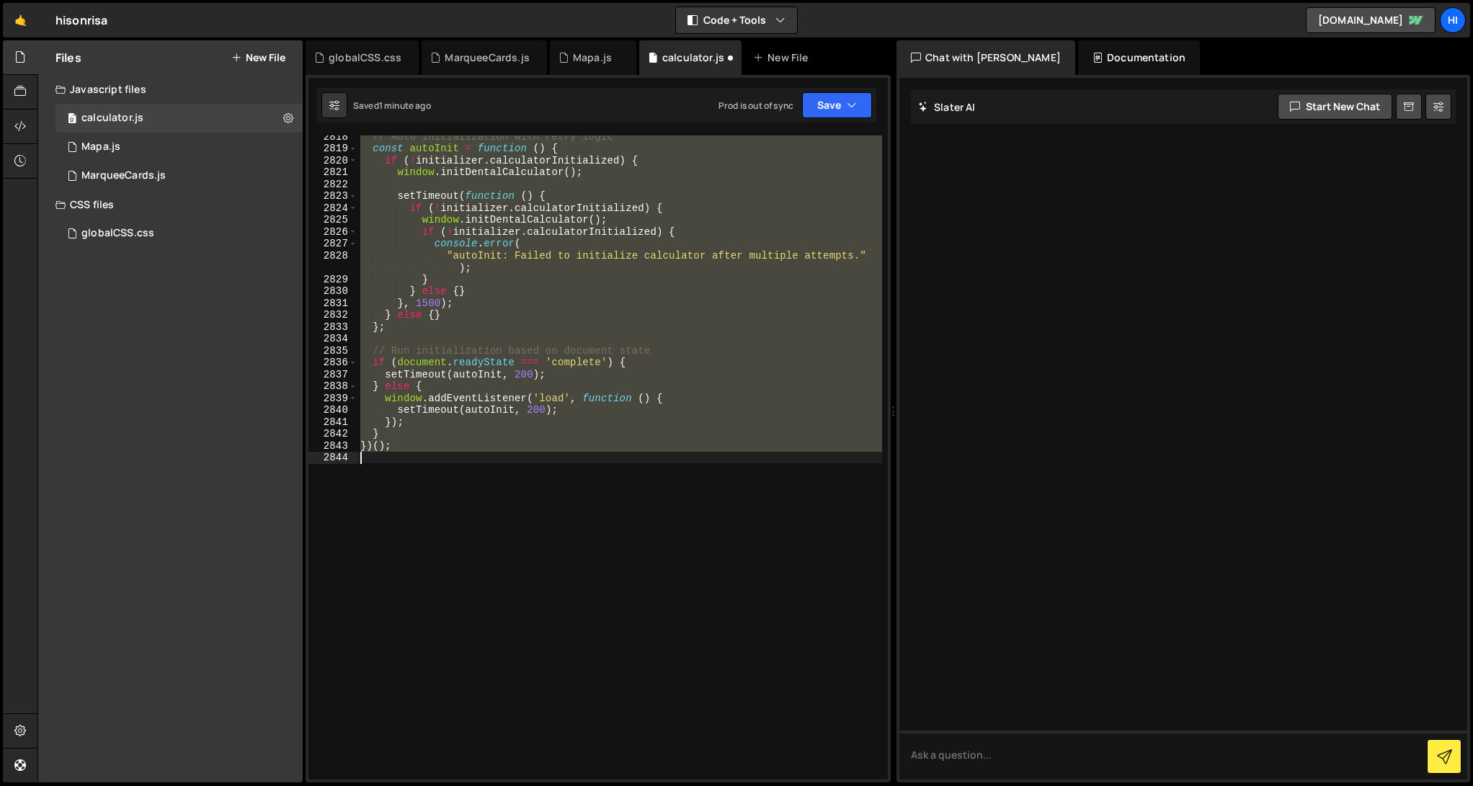
scroll to position [2279, 0]
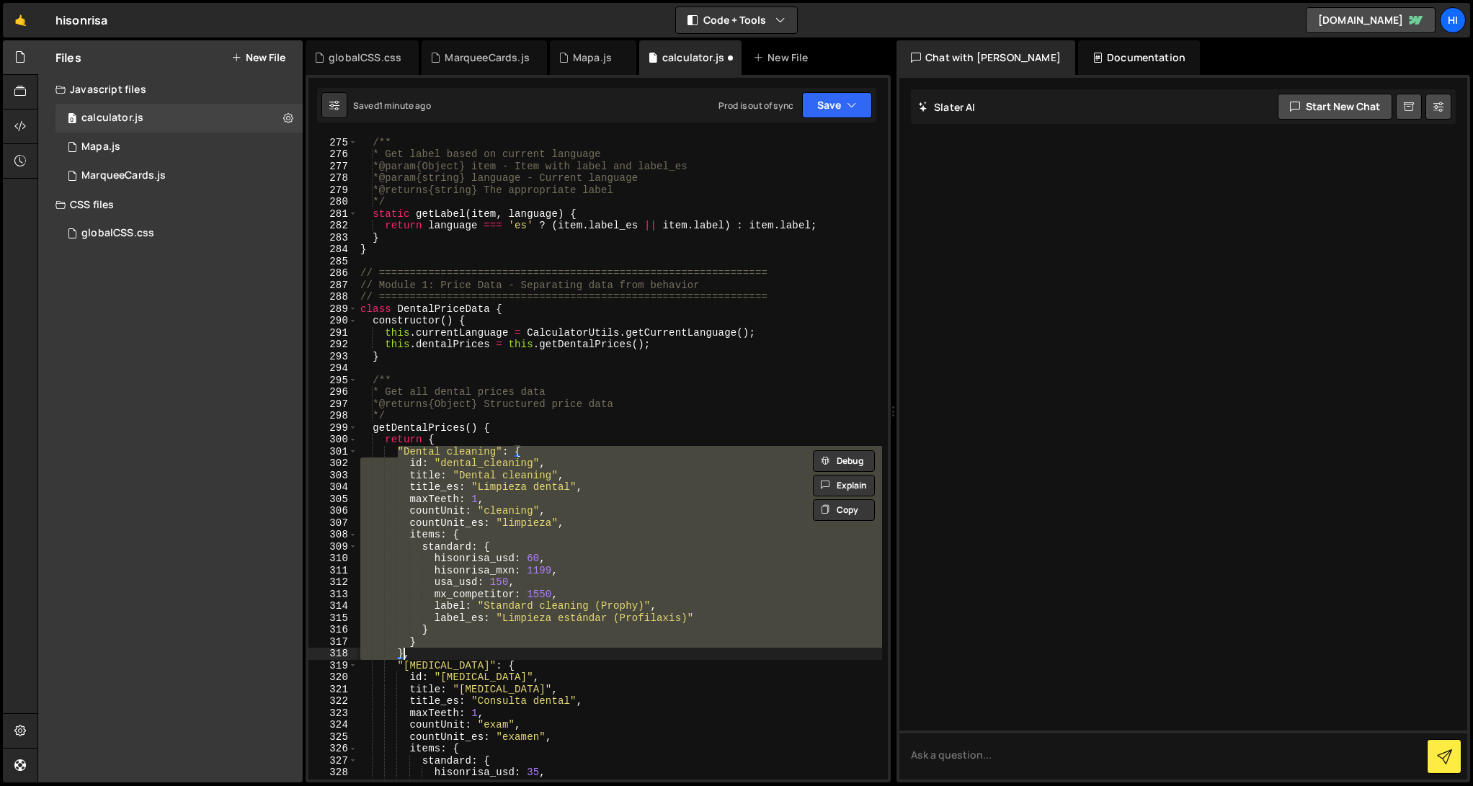
click at [468, 635] on div "/** * Get label based on current language * @param {Object} item - Item with la…" at bounding box center [620, 458] width 525 height 644
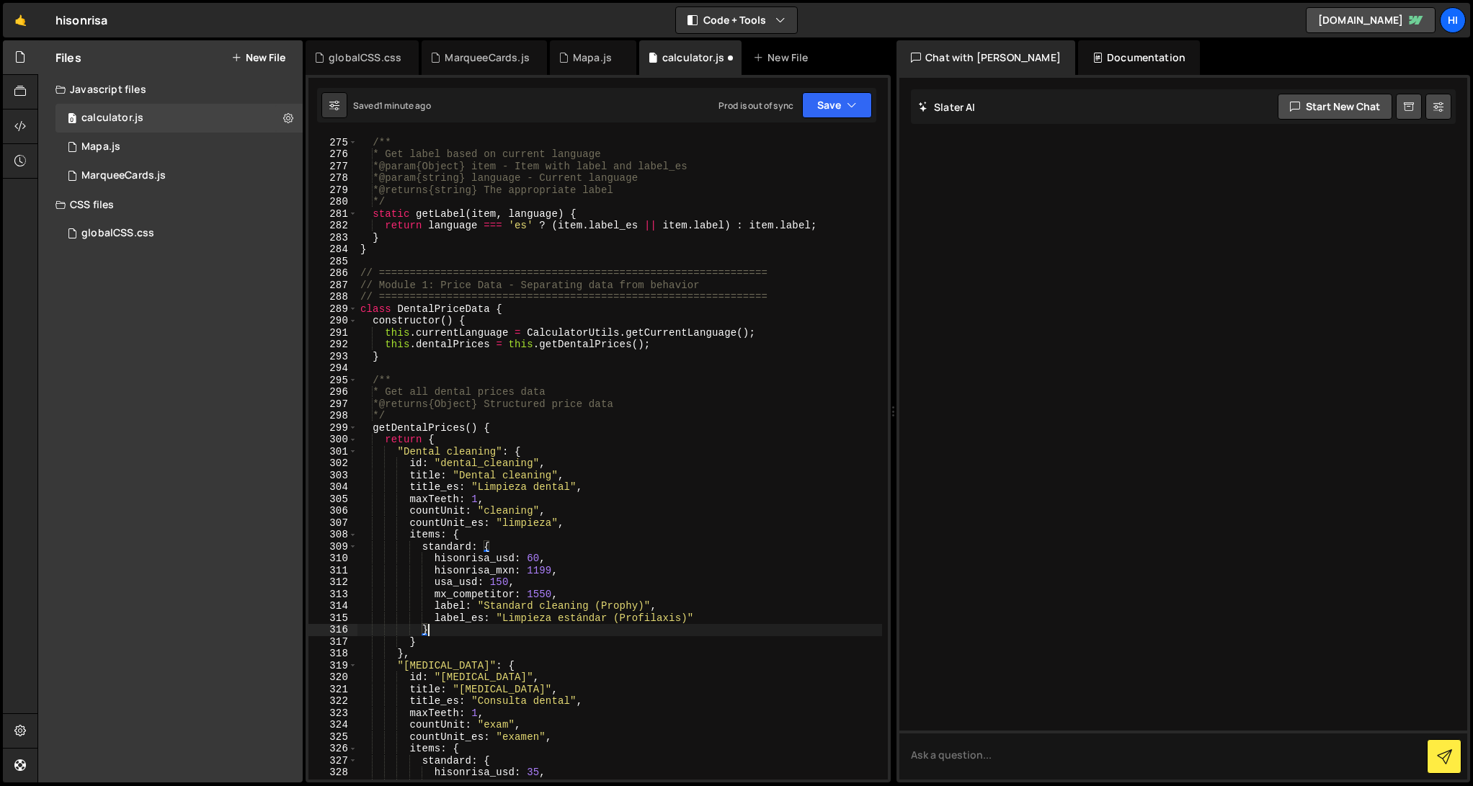
click at [428, 443] on div "/** * Get label based on current language * @param {Object} item - Item with la…" at bounding box center [620, 459] width 525 height 668
click at [451, 636] on div "/** * Get label based on current language * @param {Object} item - Item with la…" at bounding box center [620, 459] width 525 height 668
type textarea "}"
click at [924, 740] on textarea at bounding box center [1184, 755] width 568 height 49
paste textarea ""Dental cleaning": { id: "dental_cleaning", title: "Dental cleaning", title_es:…"
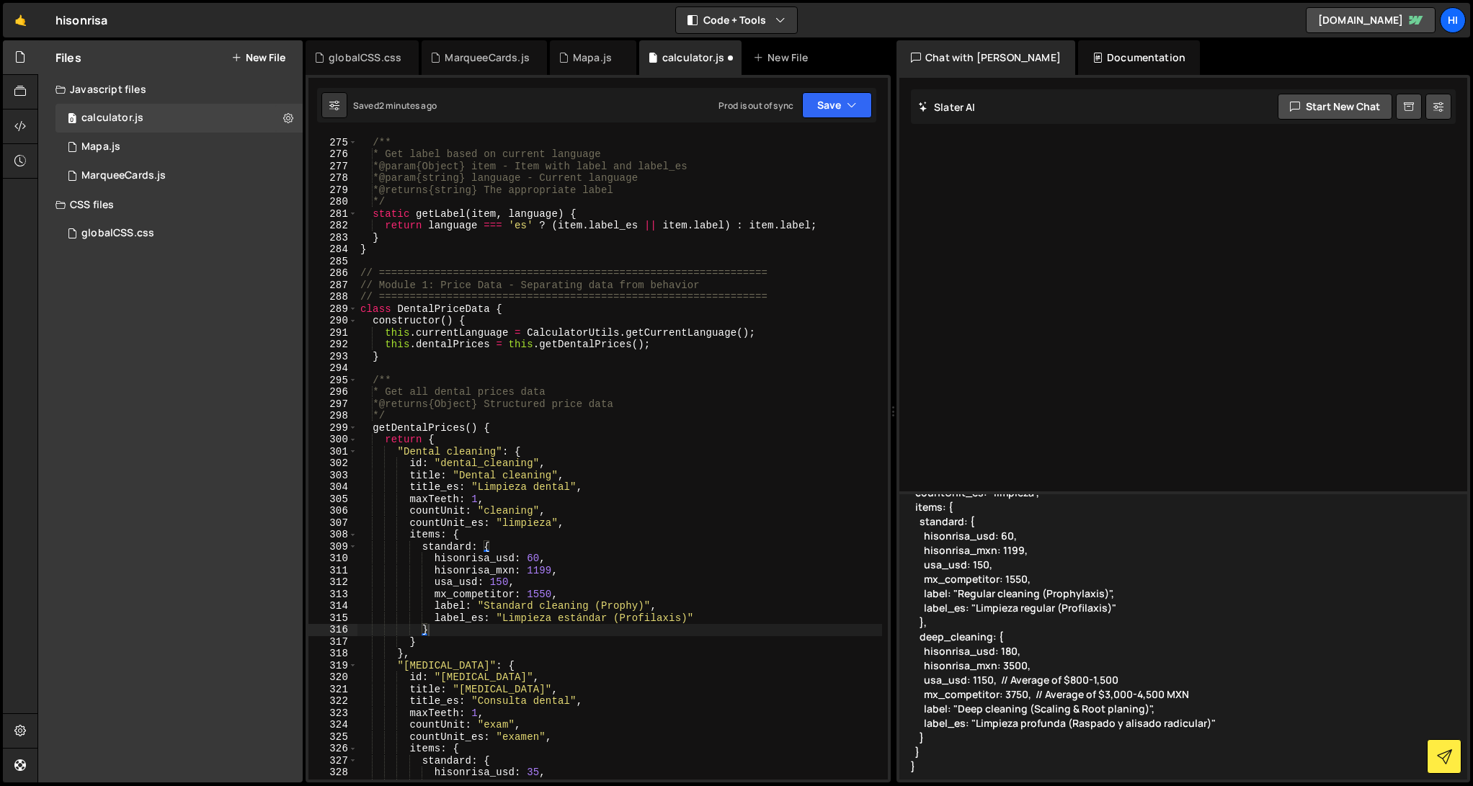
scroll to position [132, 0]
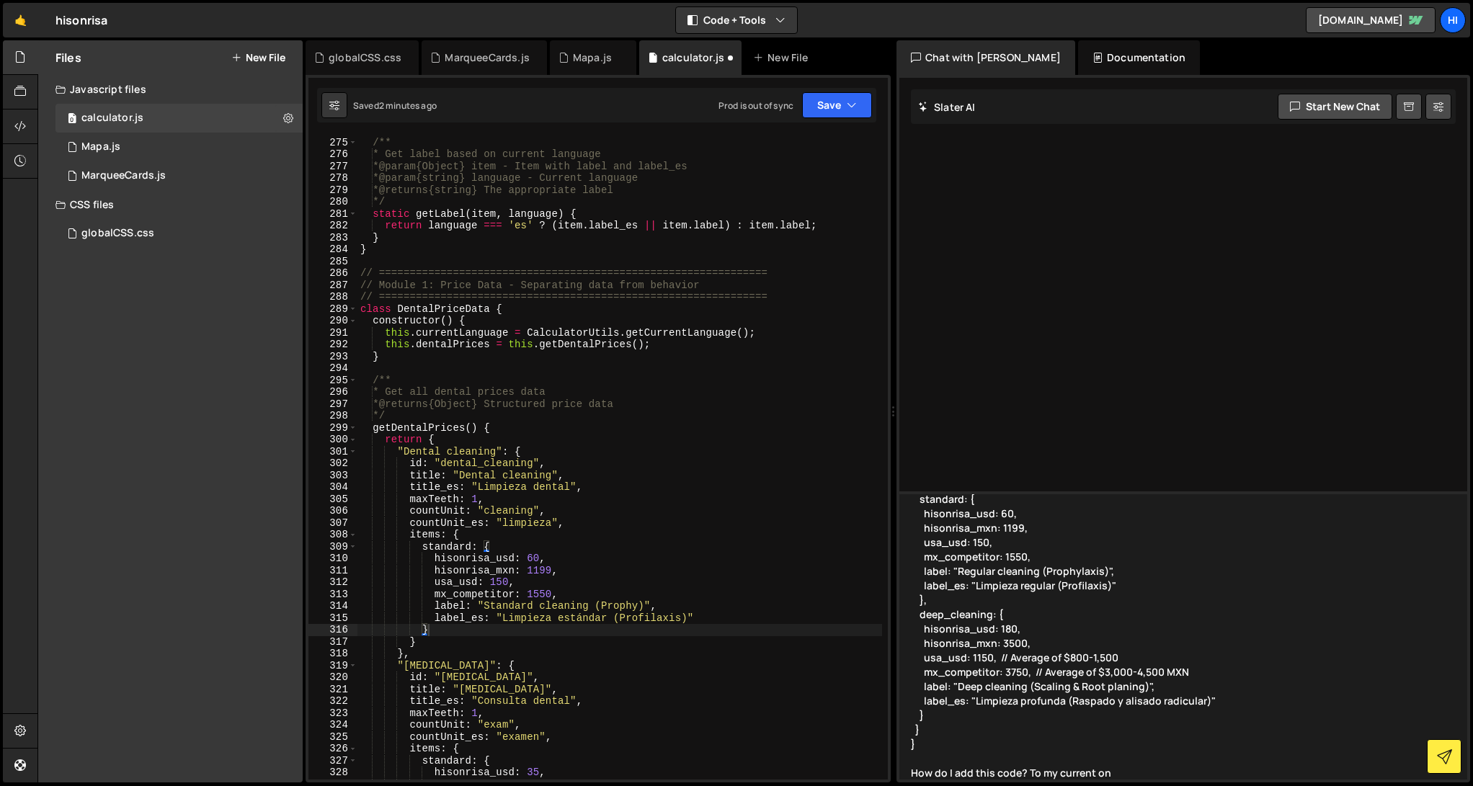
type textarea ""Dental cleaning": { id: "dental_cleaning", title: "Dental cleaning", title_es:…"
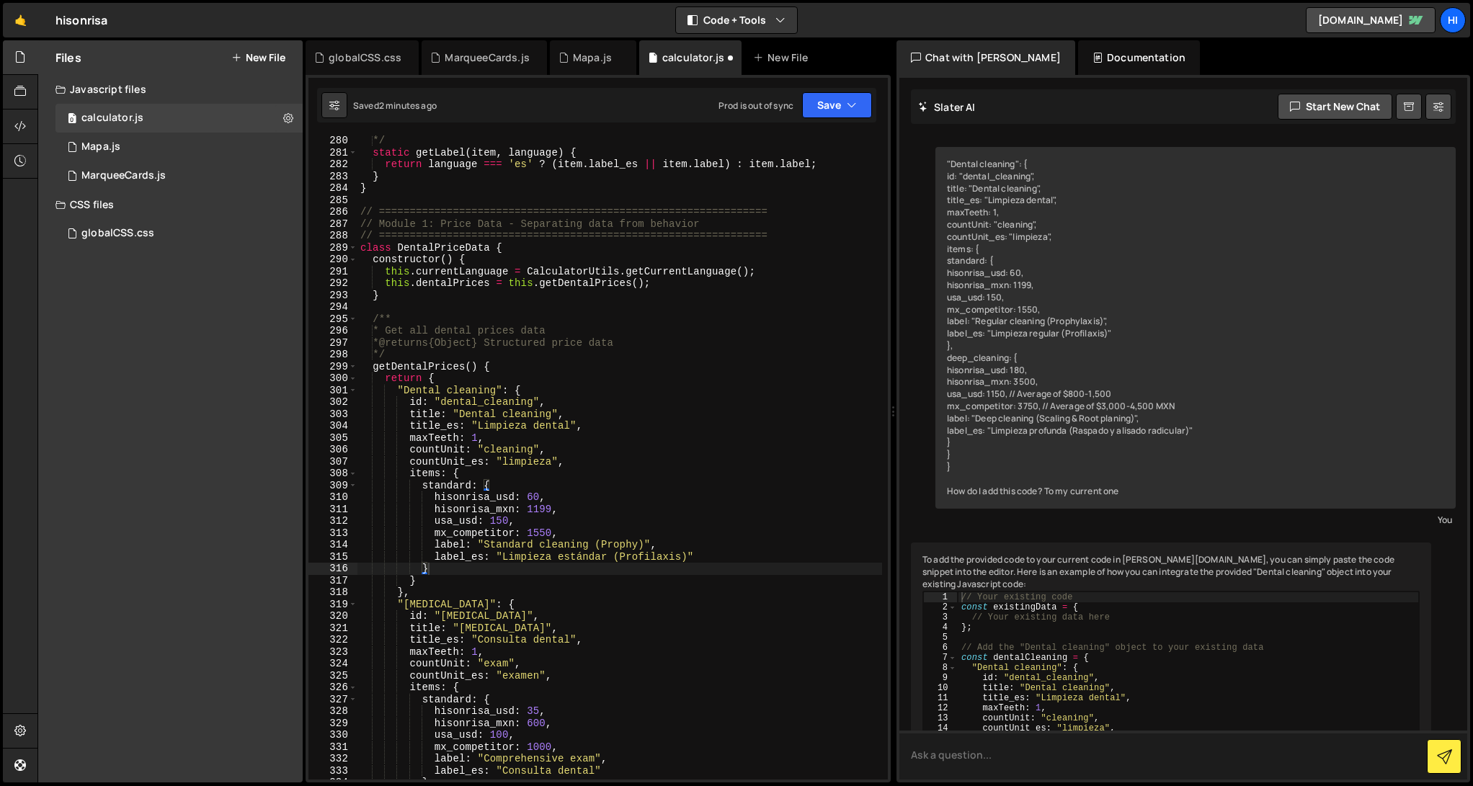
scroll to position [2333, 0]
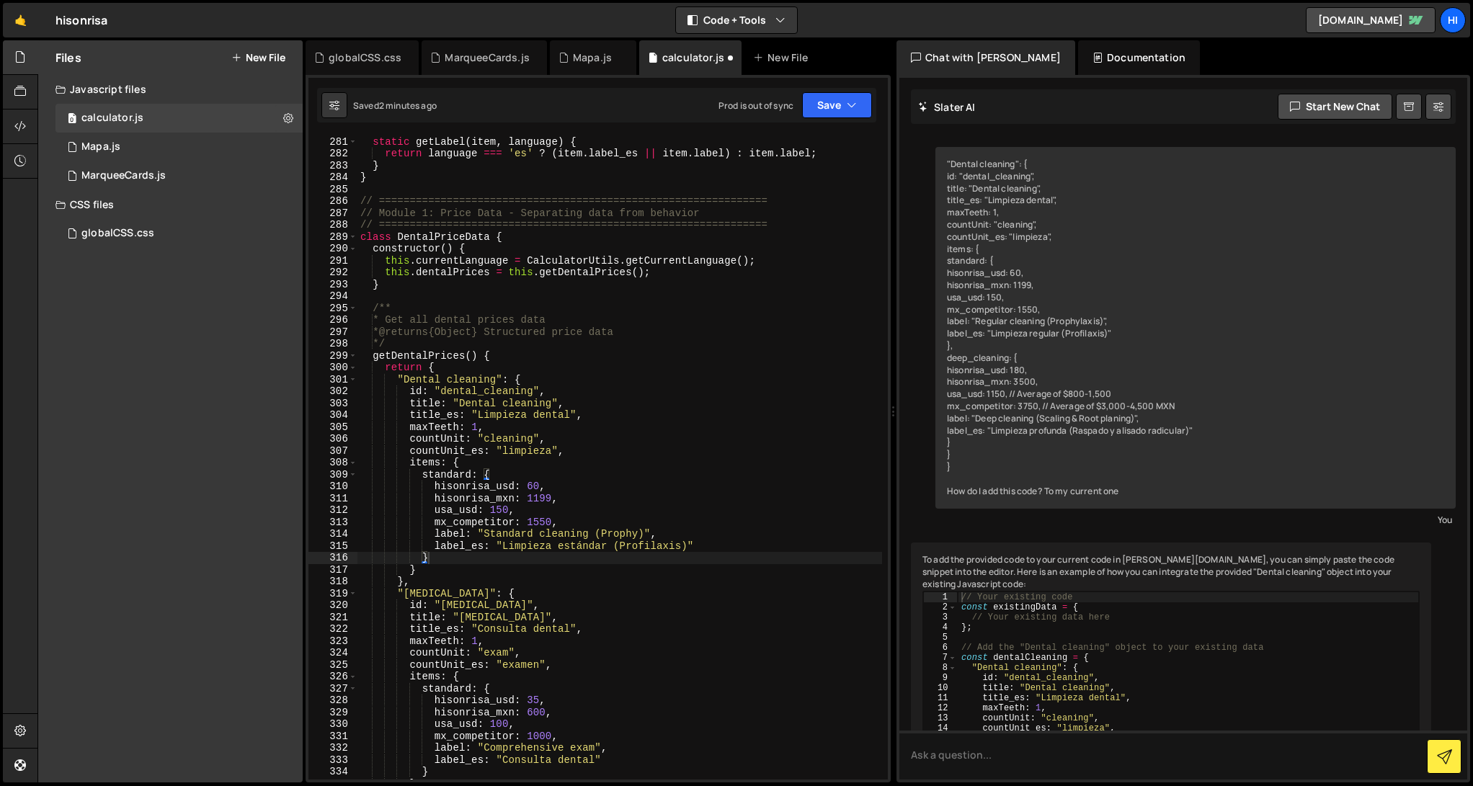
click at [612, 443] on div "*/ static getLabel ( item , language ) { return language === 'es' ? ( item . la…" at bounding box center [620, 458] width 525 height 668
type textarea "})();"
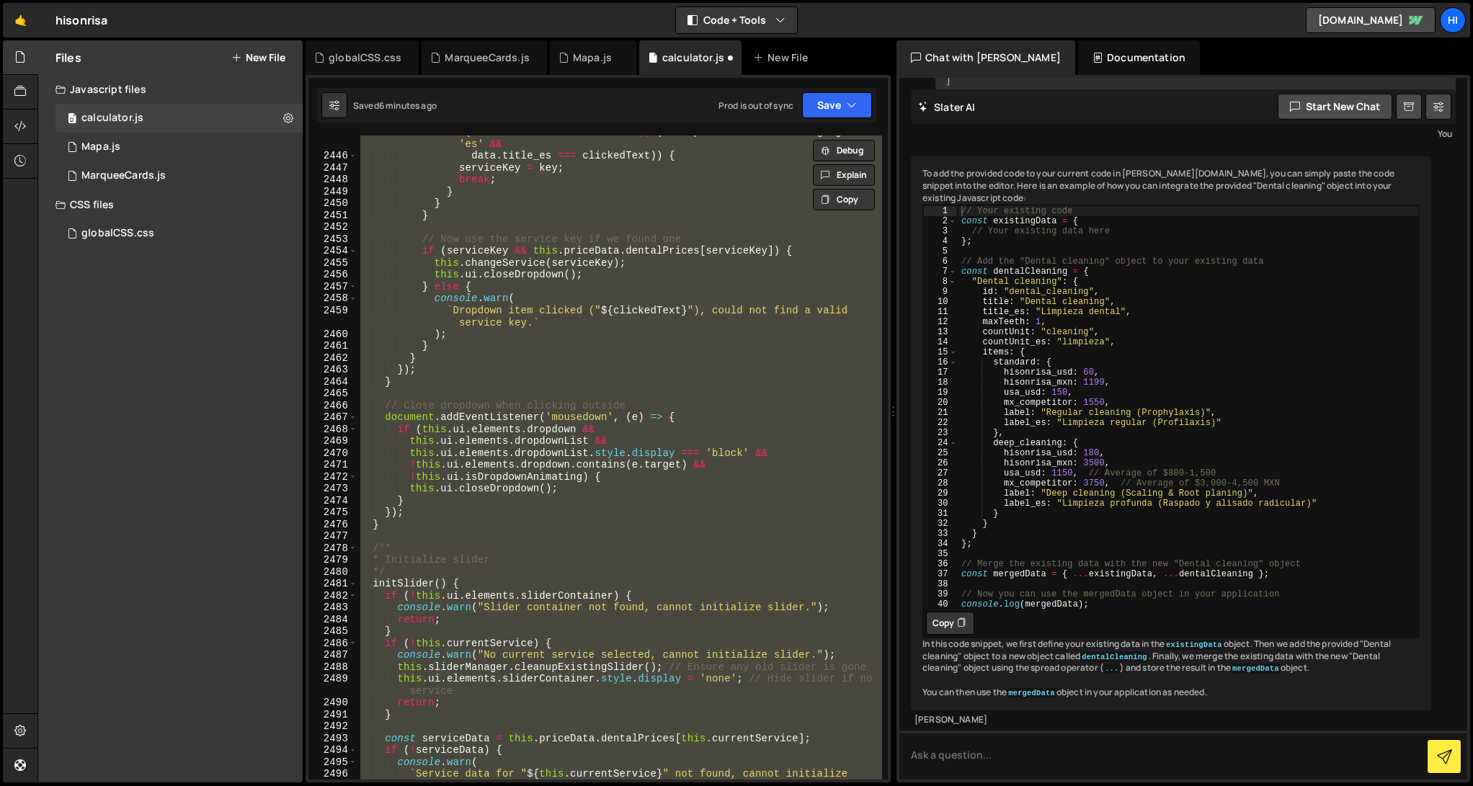
scroll to position [22976, 0]
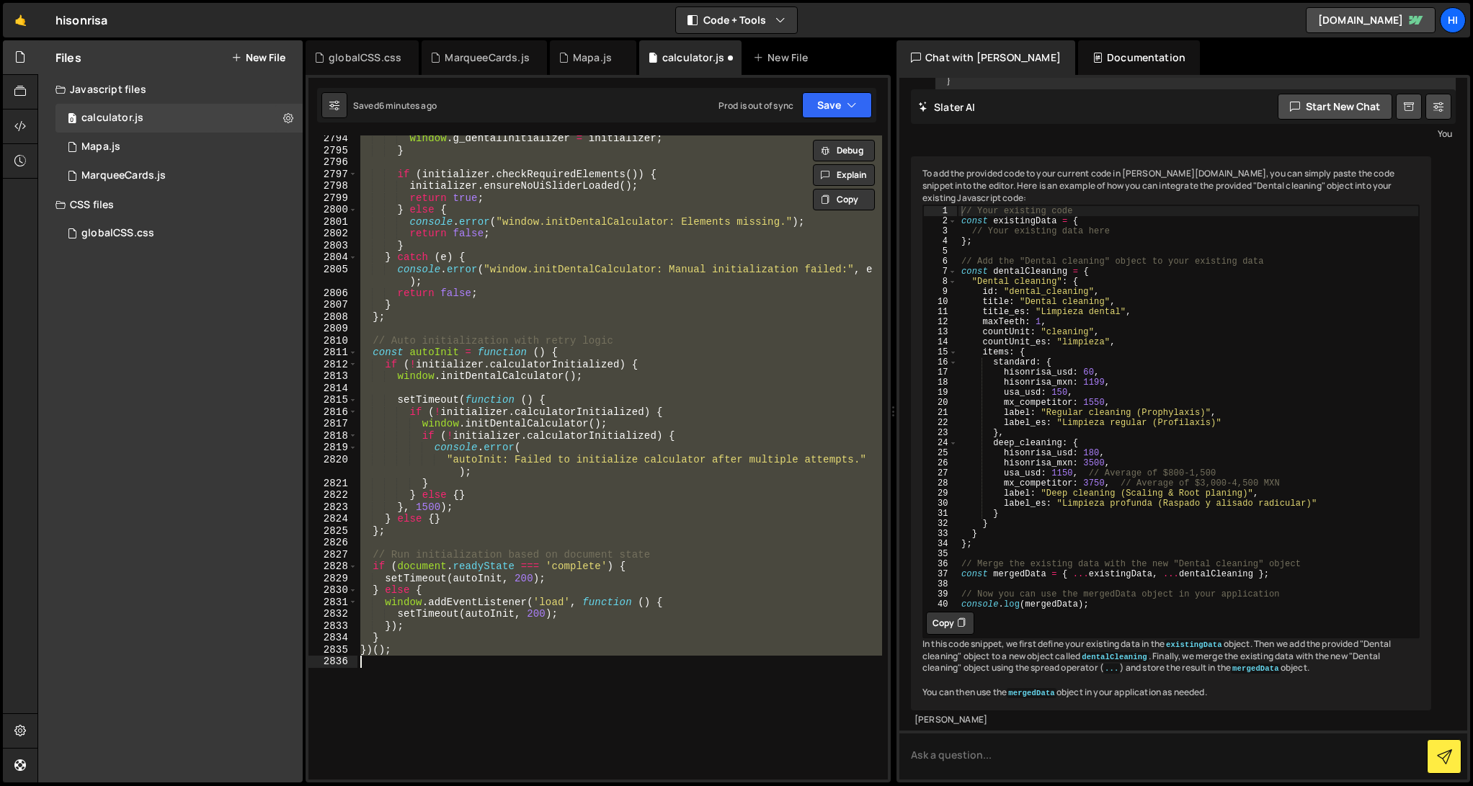
click at [747, 682] on div "window . g_dentalInitializer = initializer ; } if ( initializer . checkRequired…" at bounding box center [620, 458] width 525 height 644
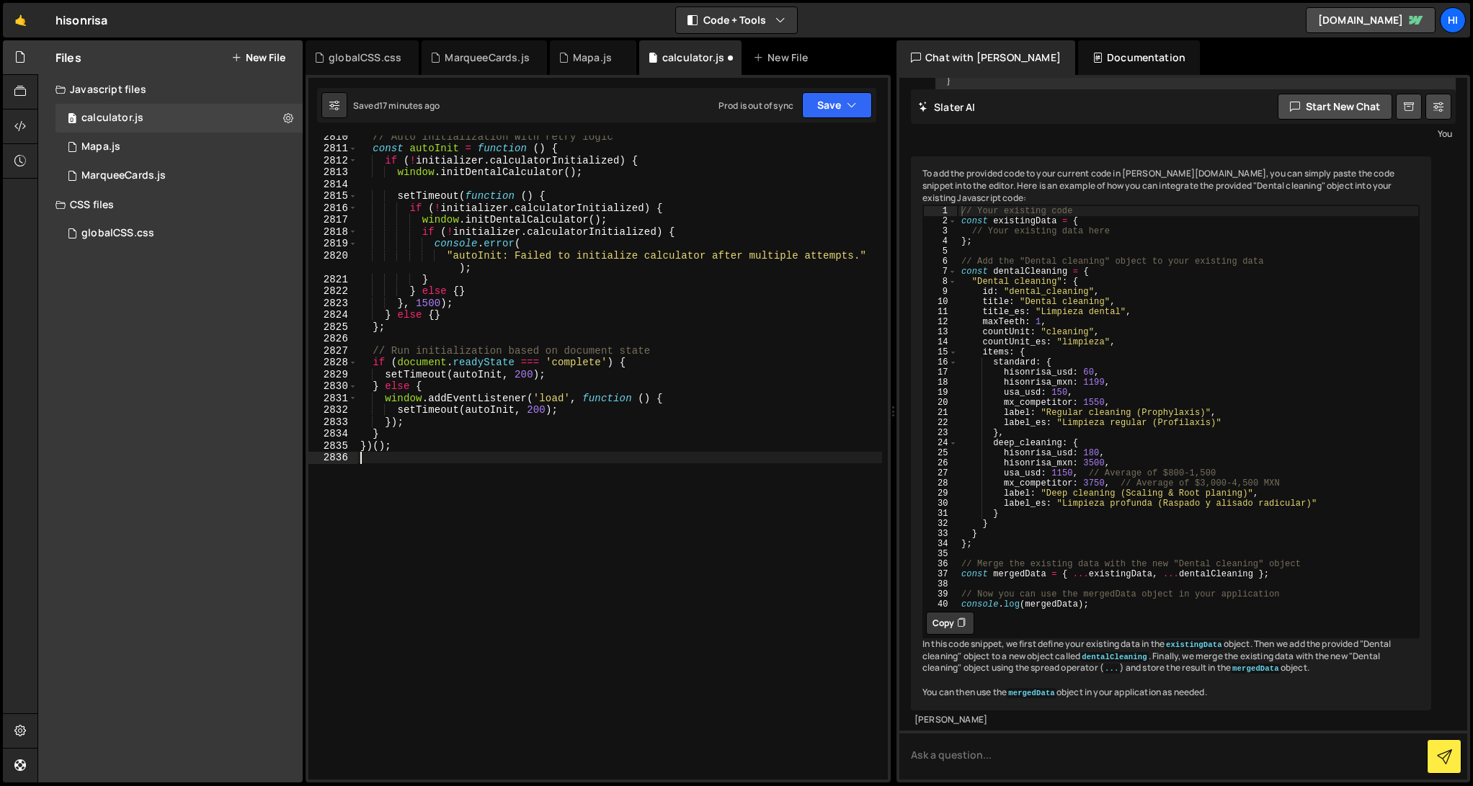
click at [651, 469] on div "// Auto initialization with retry logic const autoInit = function ( ) { if ( ! …" at bounding box center [620, 464] width 525 height 668
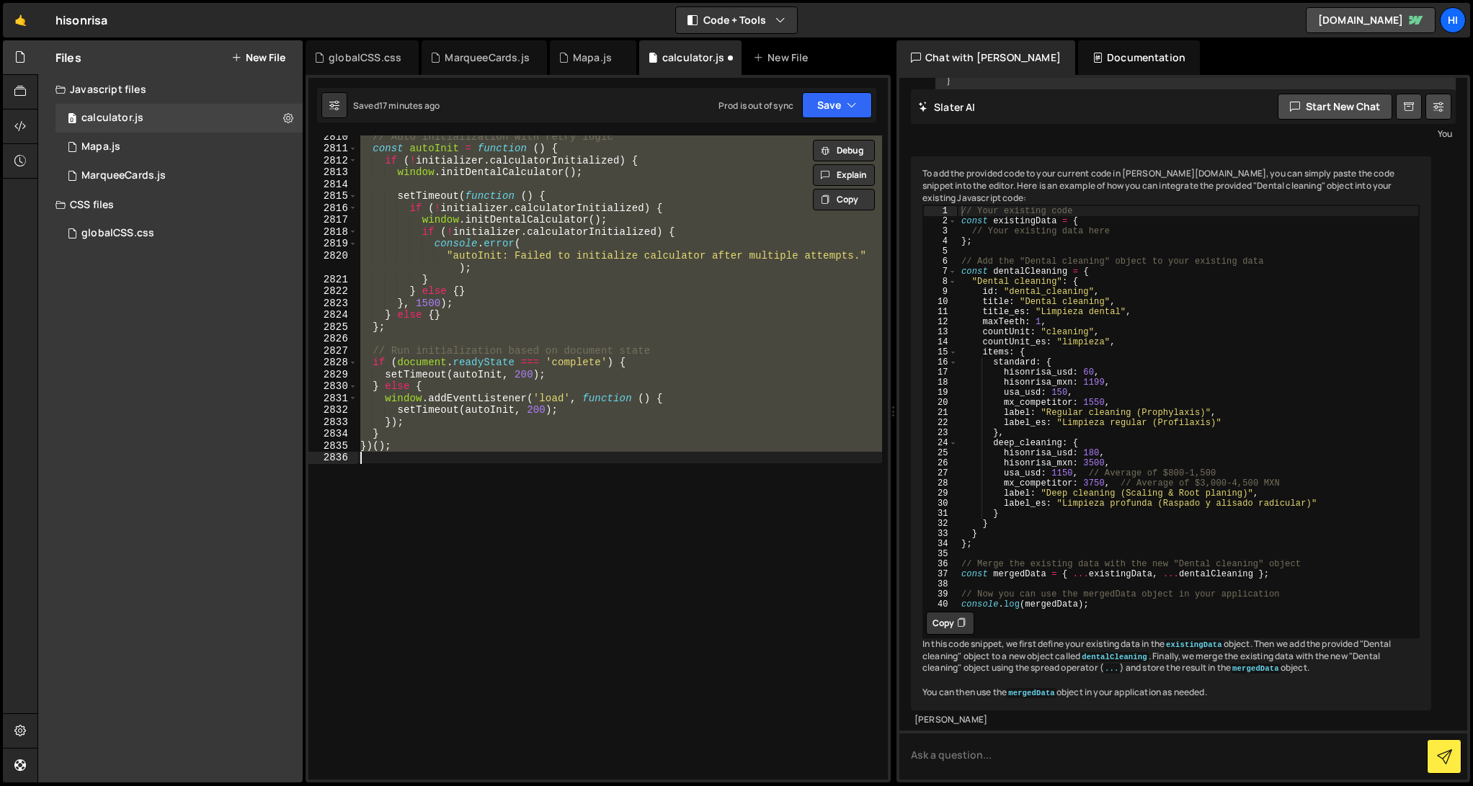
paste textarea
type textarea "})();"
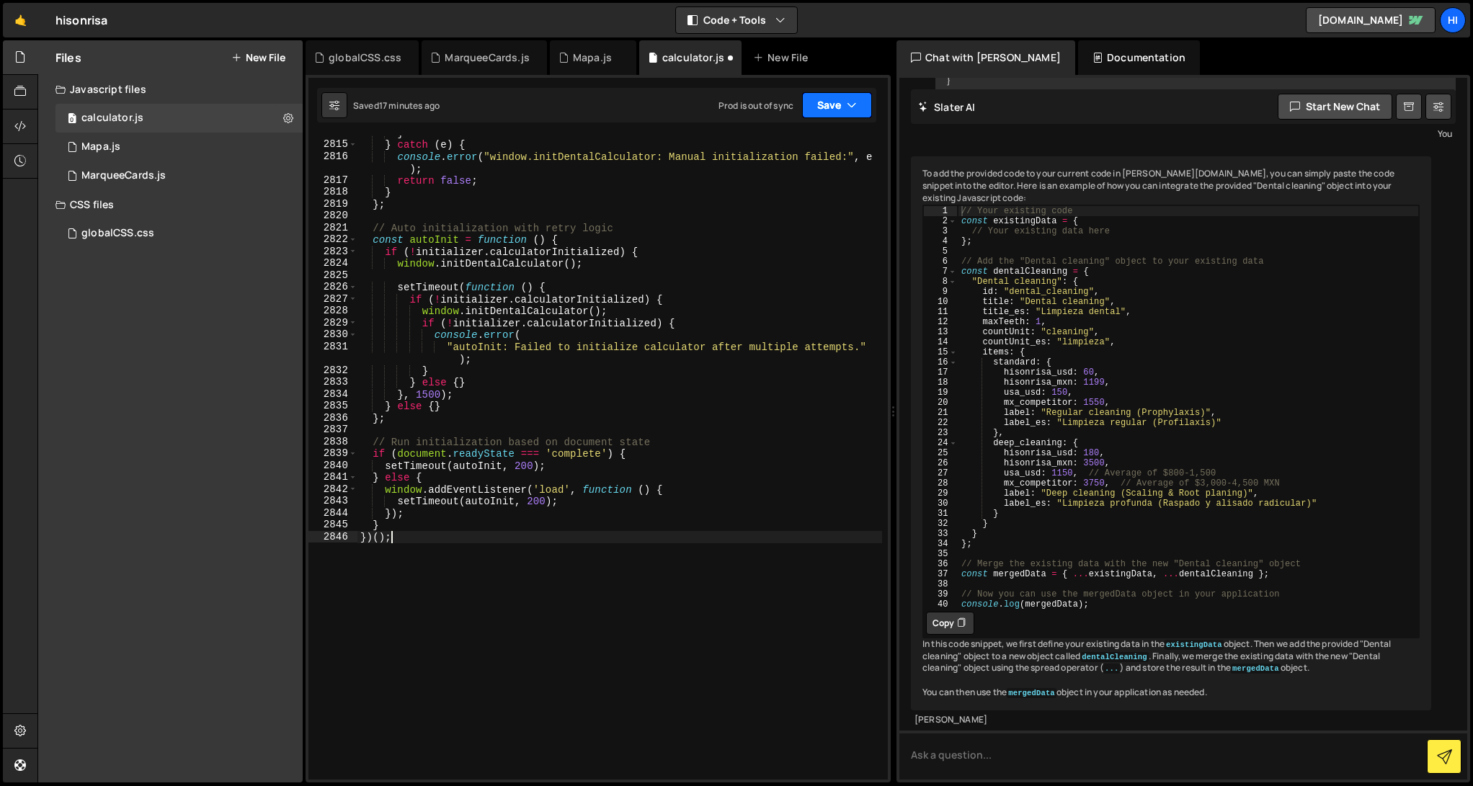
click at [850, 105] on icon "button" at bounding box center [852, 105] width 10 height 14
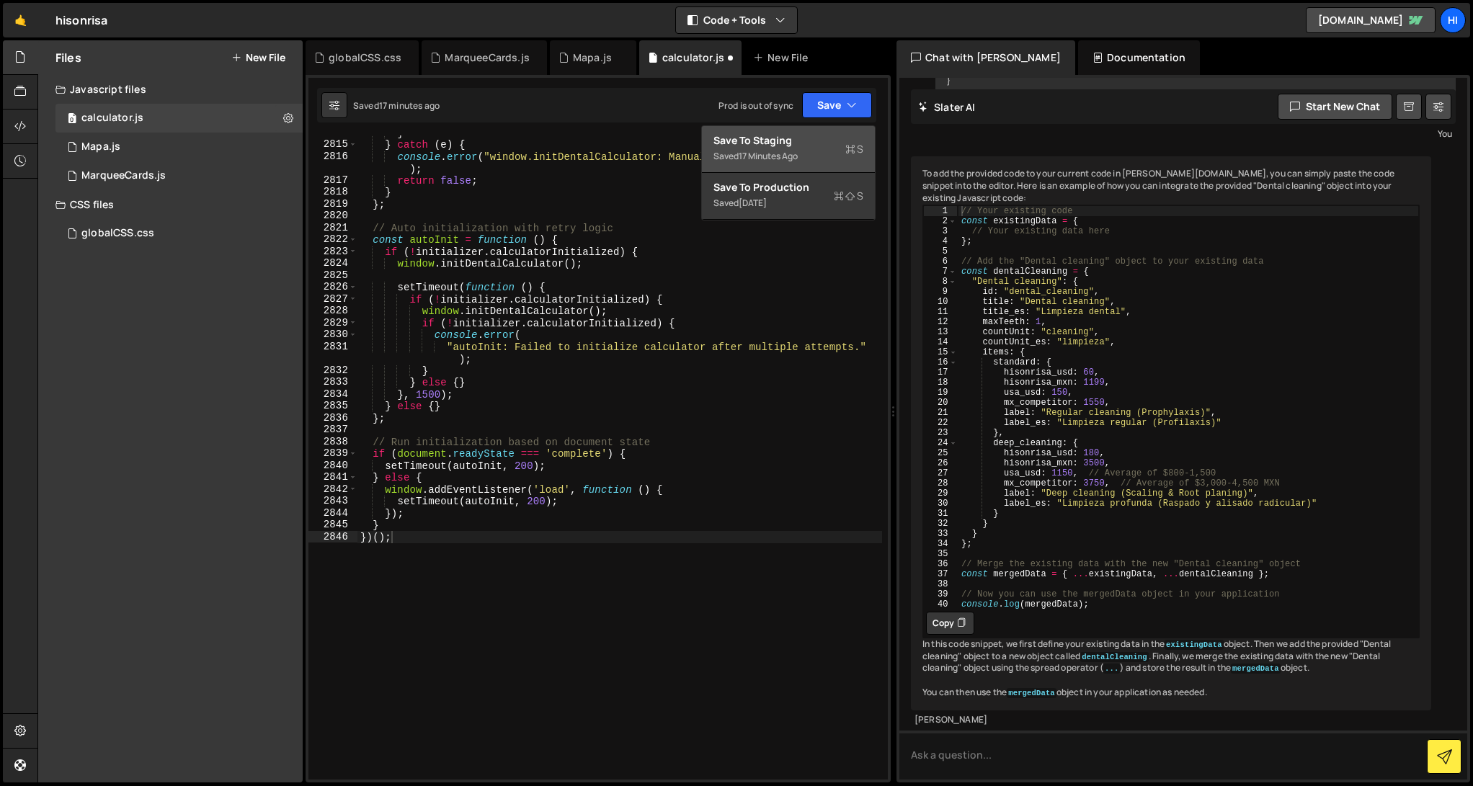
click at [820, 152] on div "Saved 17 minutes ago" at bounding box center [789, 156] width 150 height 17
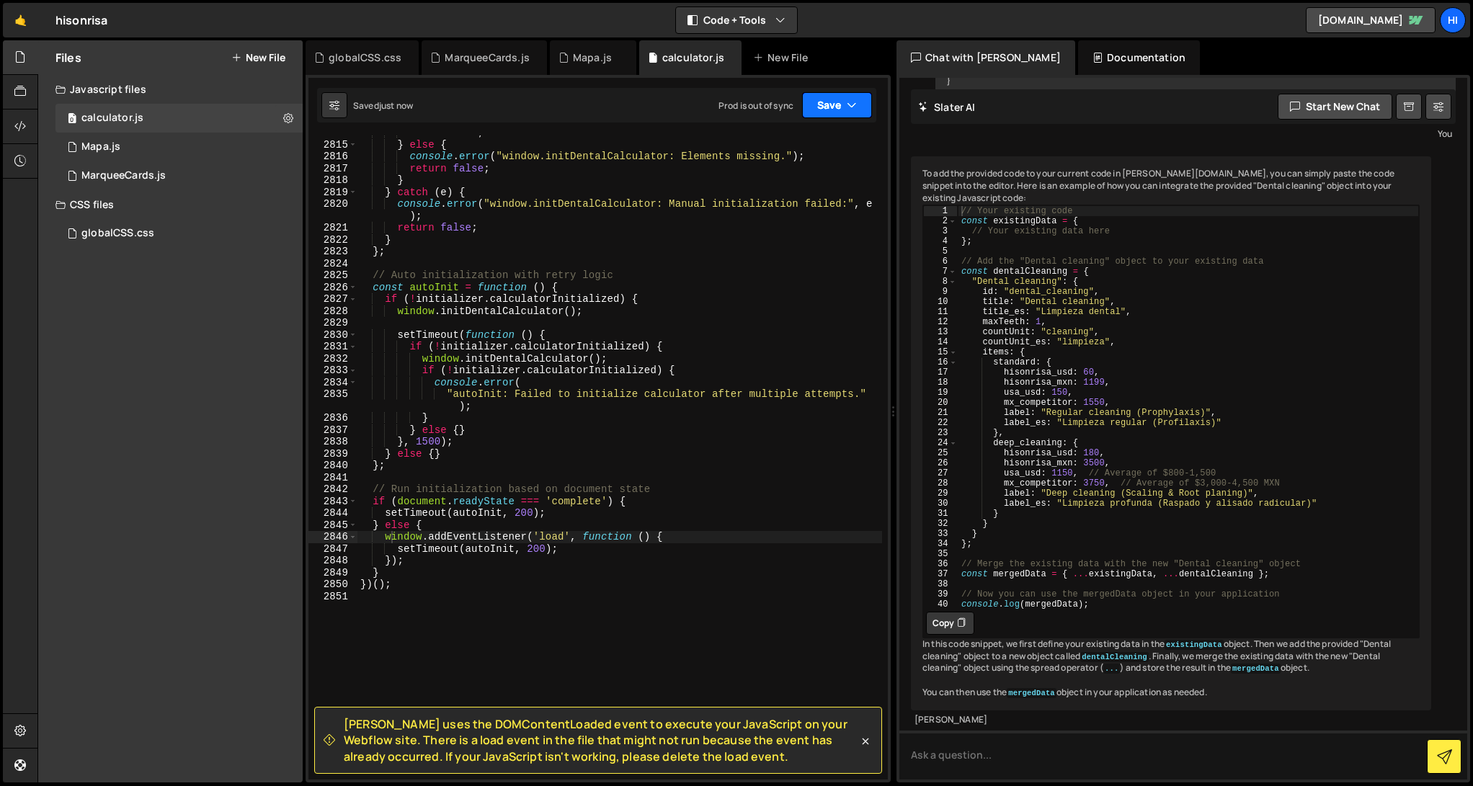
click at [833, 106] on button "Save" at bounding box center [837, 105] width 70 height 26
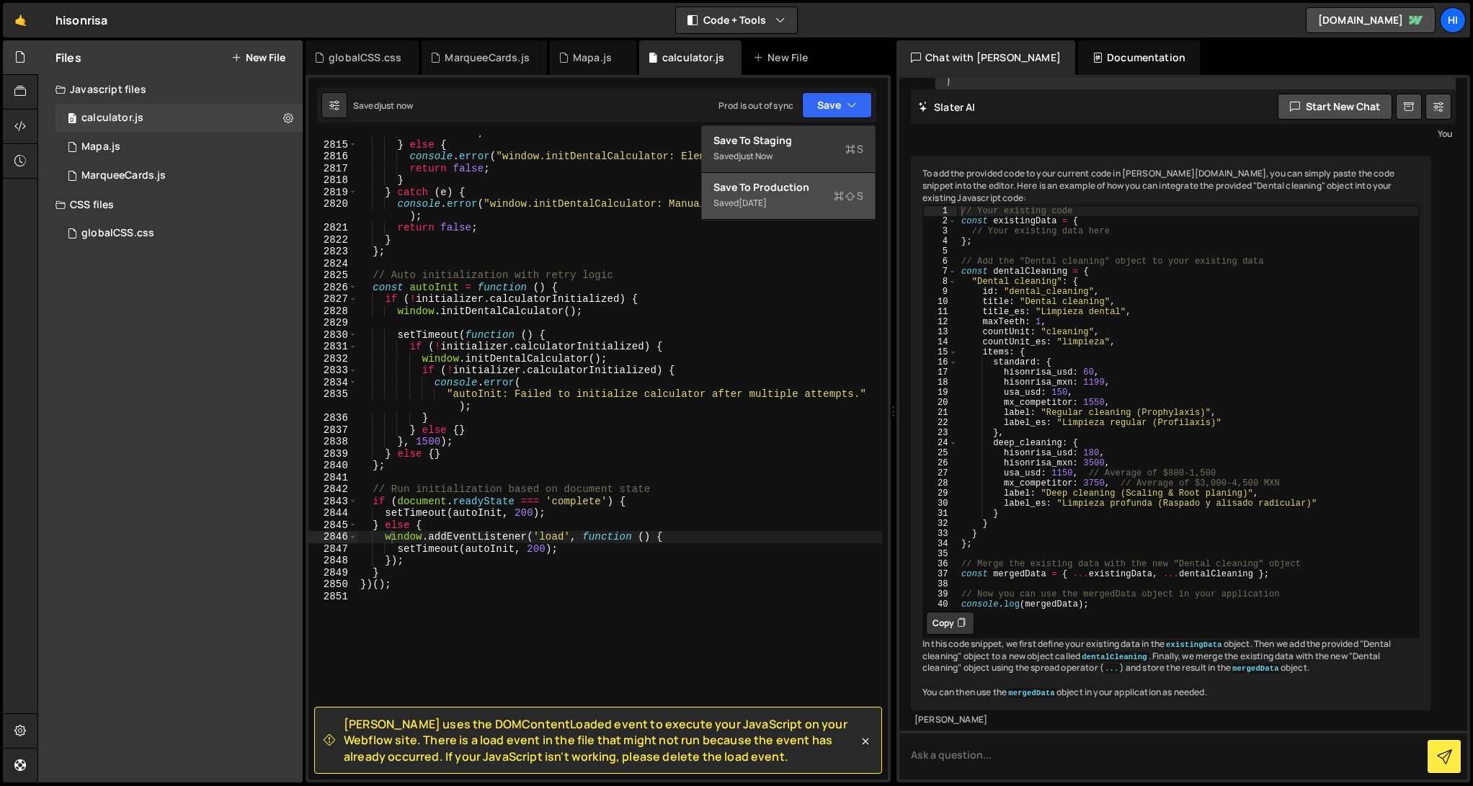
click at [810, 177] on button "Save to Production S Saved 4 weeks ago" at bounding box center [788, 196] width 173 height 47
